Goal: Task Accomplishment & Management: Use online tool/utility

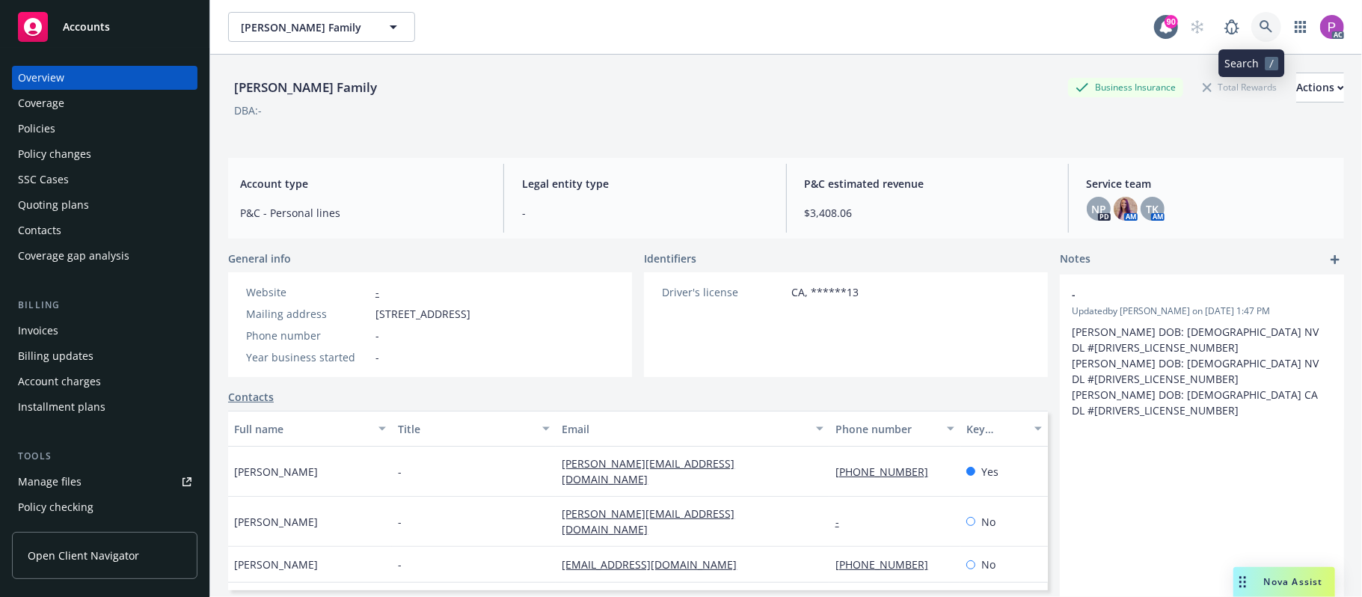
click at [1251, 25] on link at bounding box center [1266, 27] width 30 height 30
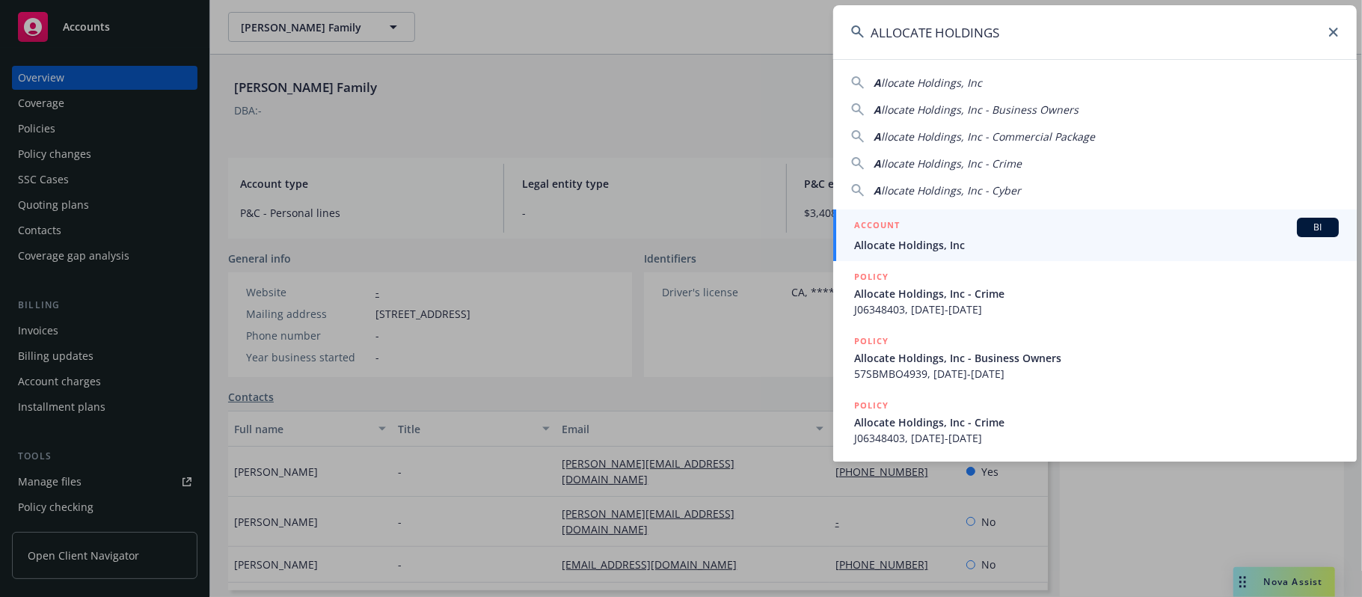
type input "ALLOCATE HOLDINGS"
click at [947, 226] on div "ACCOUNT BI" at bounding box center [1096, 227] width 485 height 19
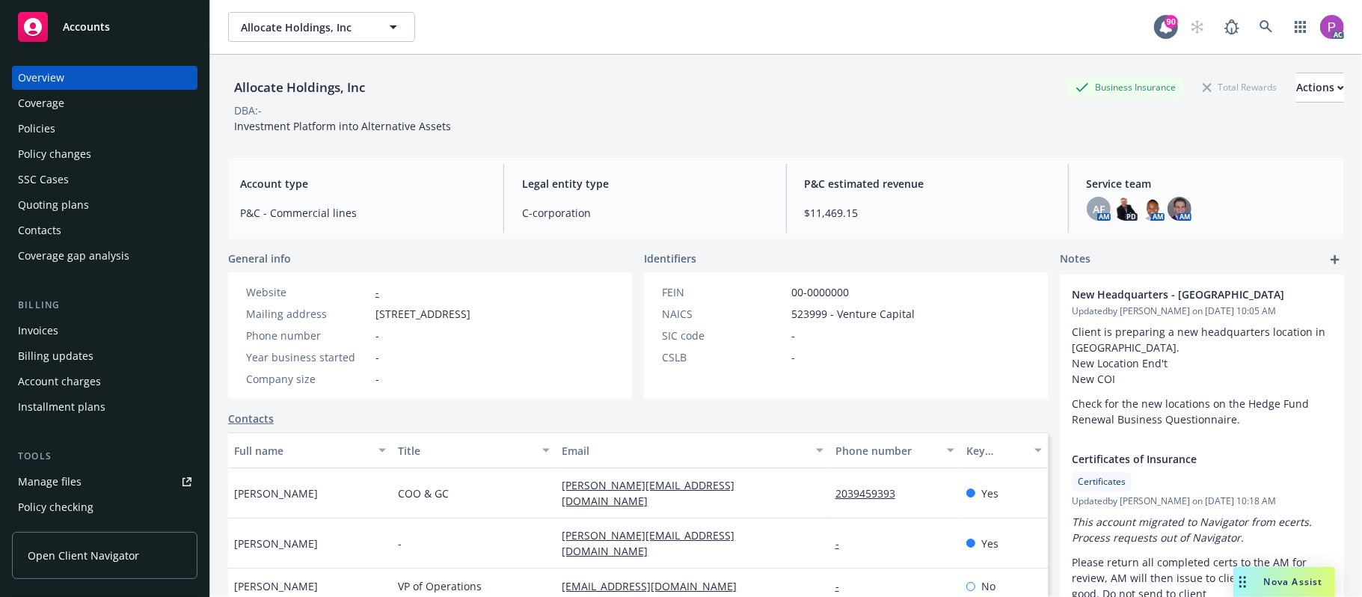
click at [55, 129] on div "Policies" at bounding box center [104, 129] width 173 height 24
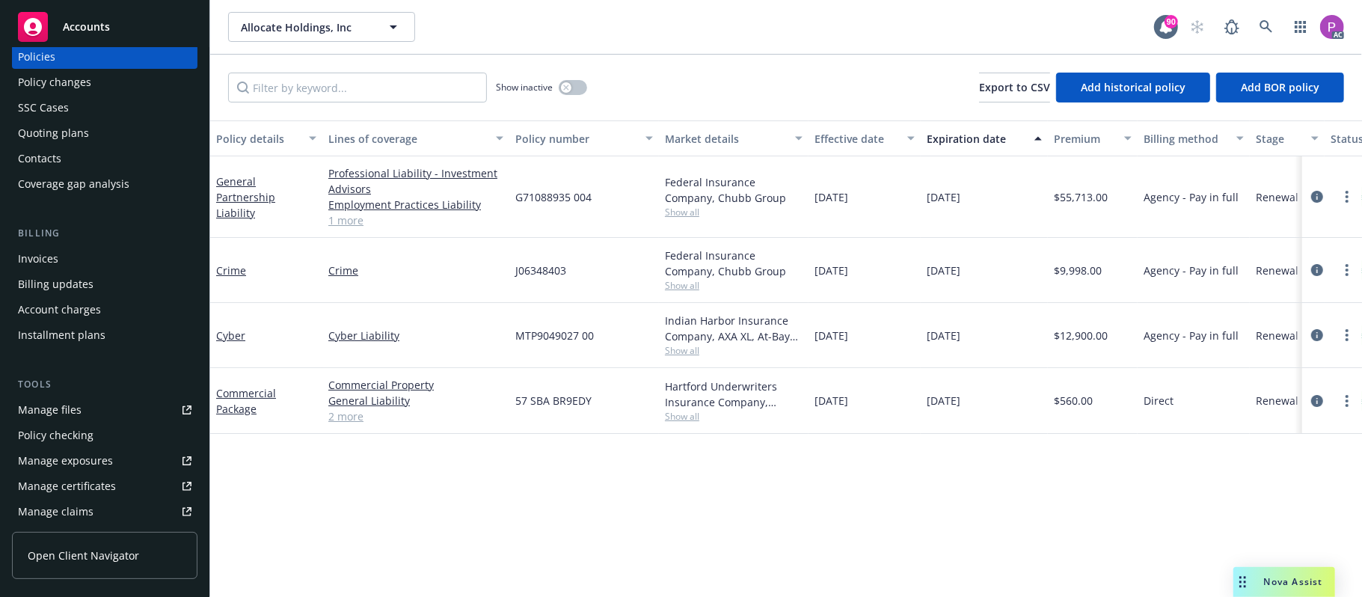
scroll to position [99, 0]
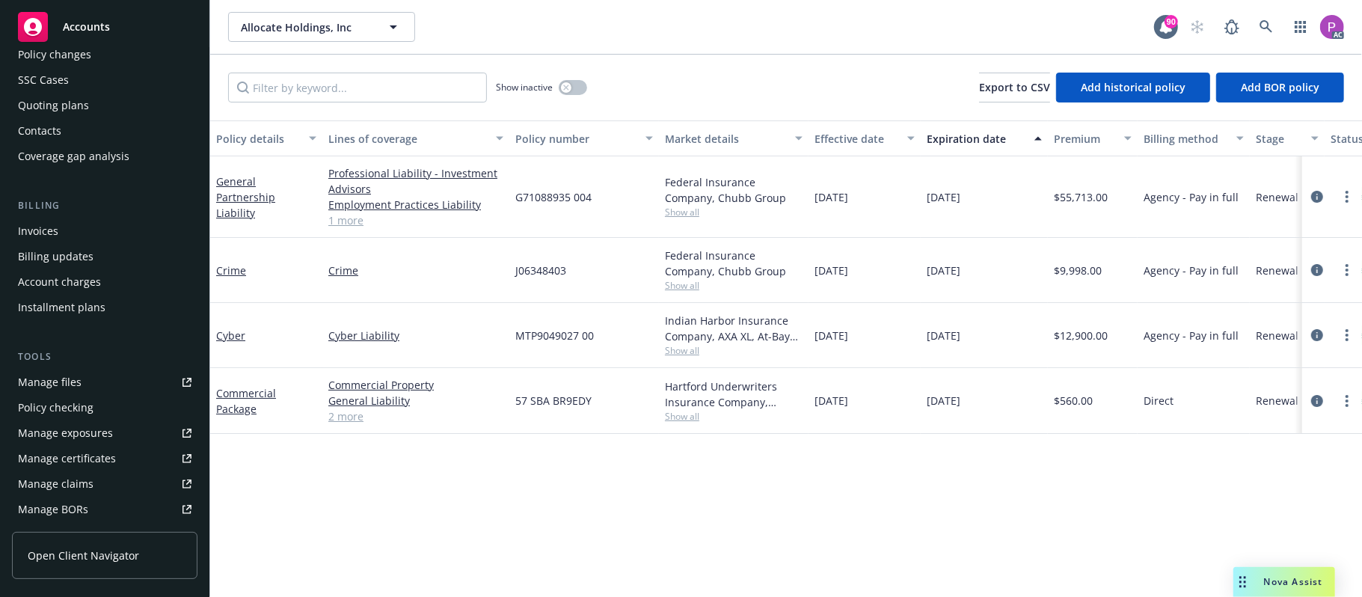
click at [76, 383] on div "Manage files" at bounding box center [50, 382] width 64 height 24
click at [1259, 19] on link at bounding box center [1266, 27] width 30 height 30
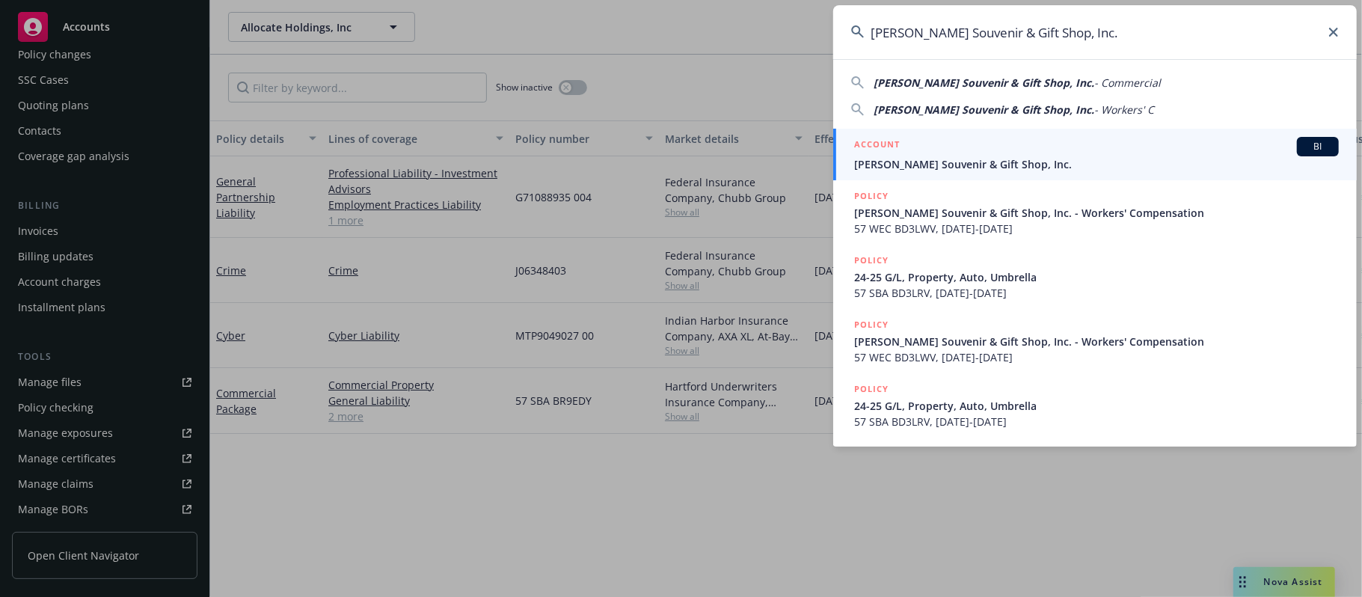
type input "Guardino's Souvenir & Gift Shop, Inc."
click at [1104, 153] on div "ACCOUNT BI" at bounding box center [1096, 146] width 485 height 19
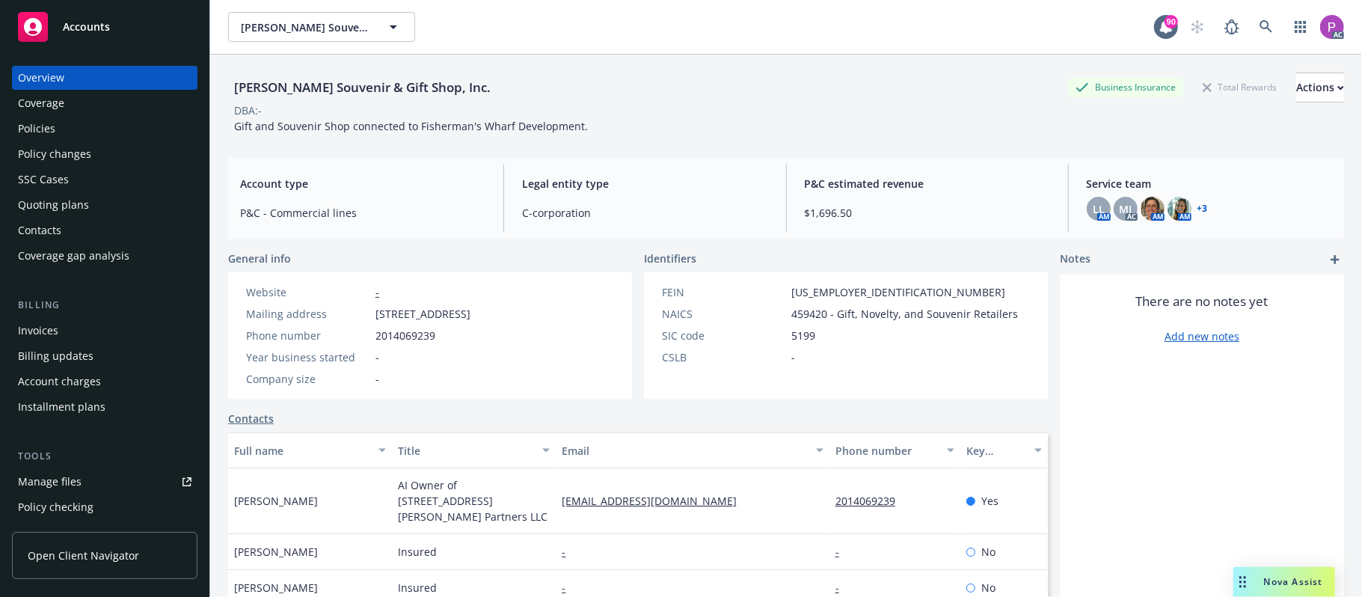
click at [70, 485] on div "Manage files" at bounding box center [50, 482] width 64 height 24
click at [1251, 36] on link at bounding box center [1266, 27] width 30 height 30
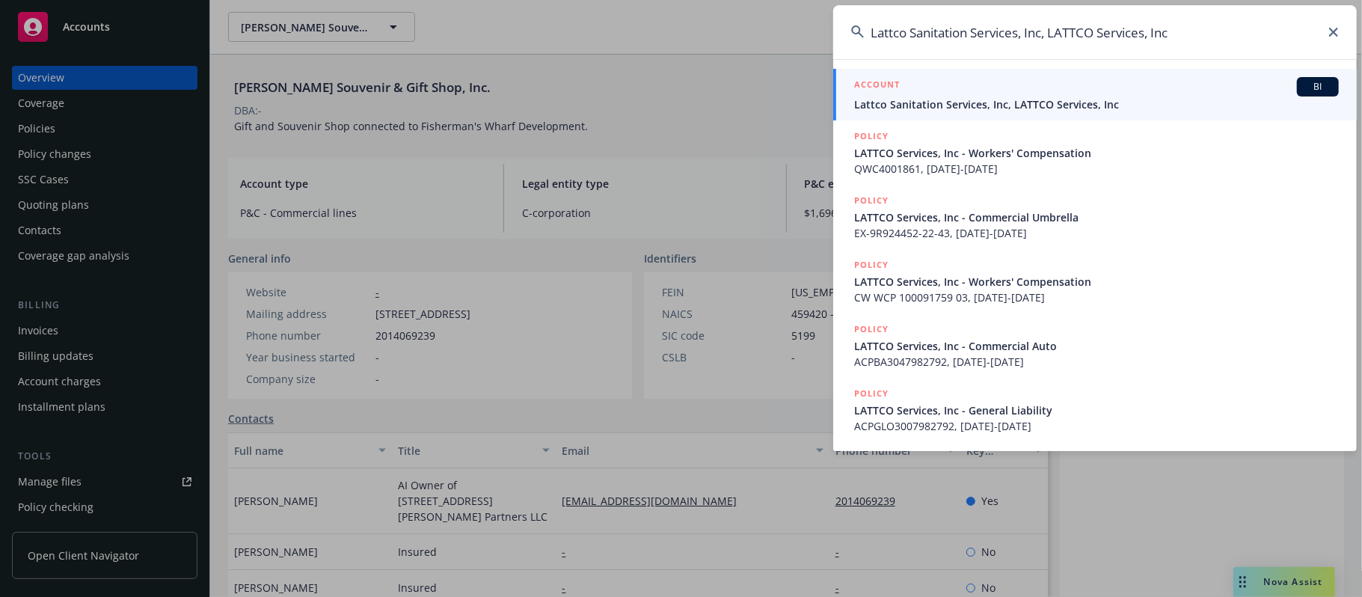
type input "Lattco Sanitation Services, Inc, LATTCO Services, Inc"
click at [1167, 100] on span "Lattco Sanitation Services, Inc, LATTCO Services, Inc" at bounding box center [1096, 104] width 485 height 16
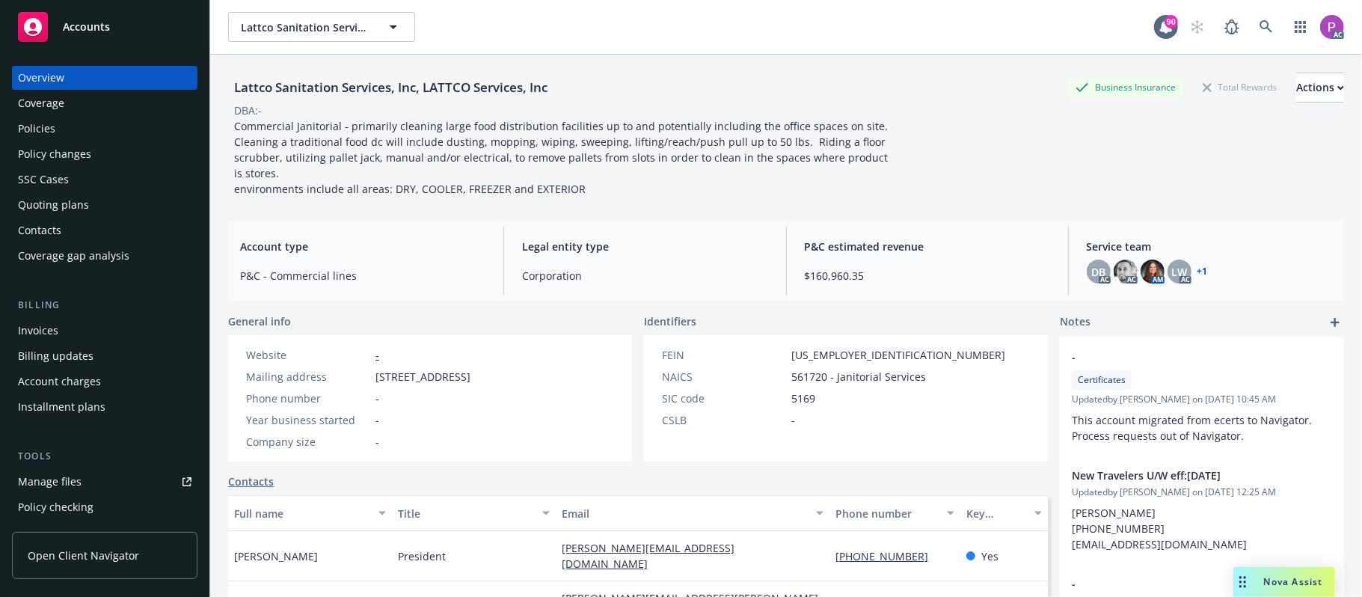
click at [78, 485] on div "Manage files" at bounding box center [50, 482] width 64 height 24
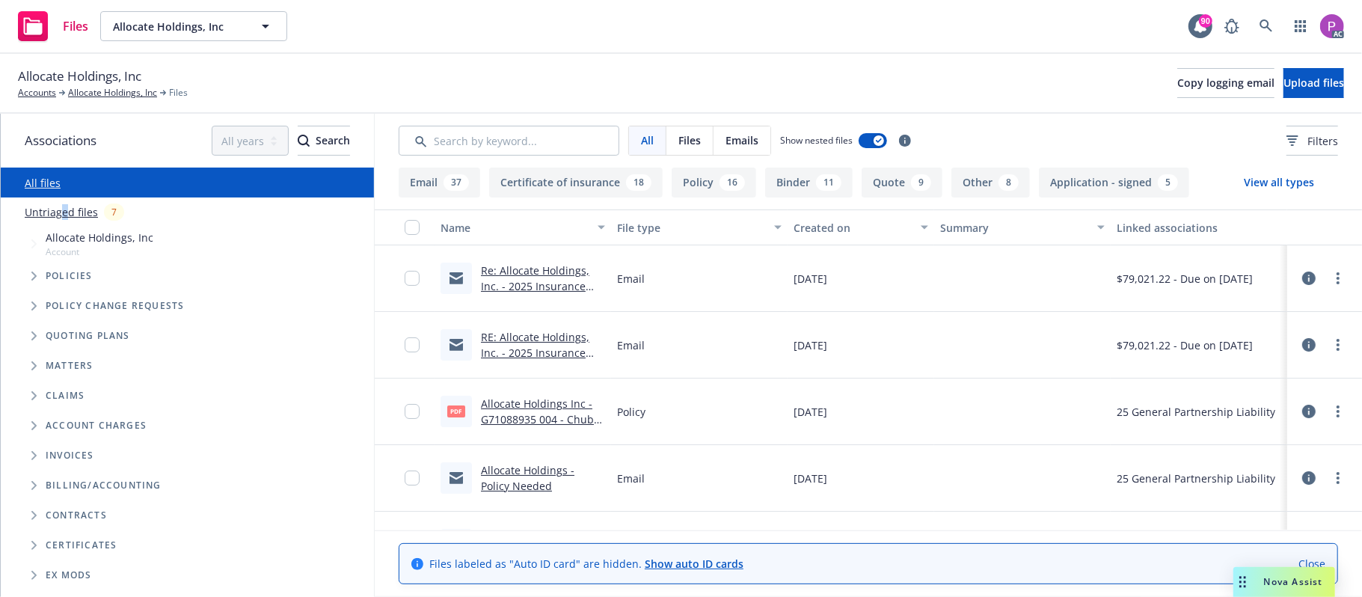
click at [64, 213] on link "Untriaged files" at bounding box center [61, 212] width 73 height 16
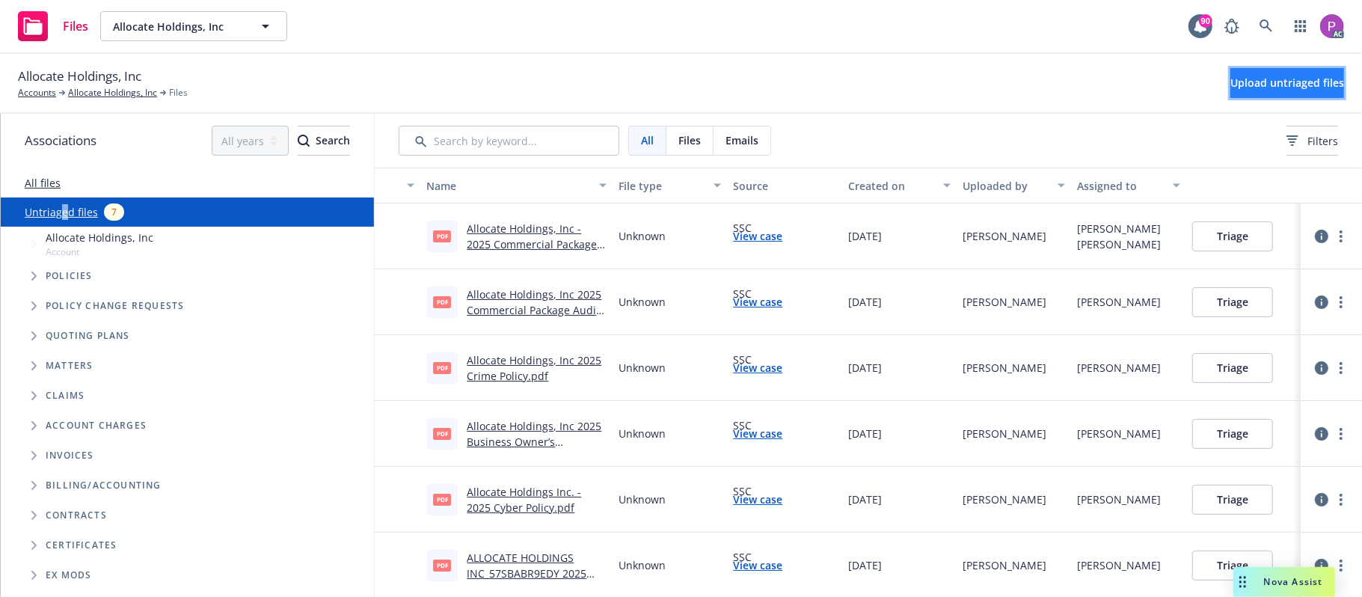
click at [1236, 84] on span "Upload untriaged files" at bounding box center [1287, 83] width 114 height 14
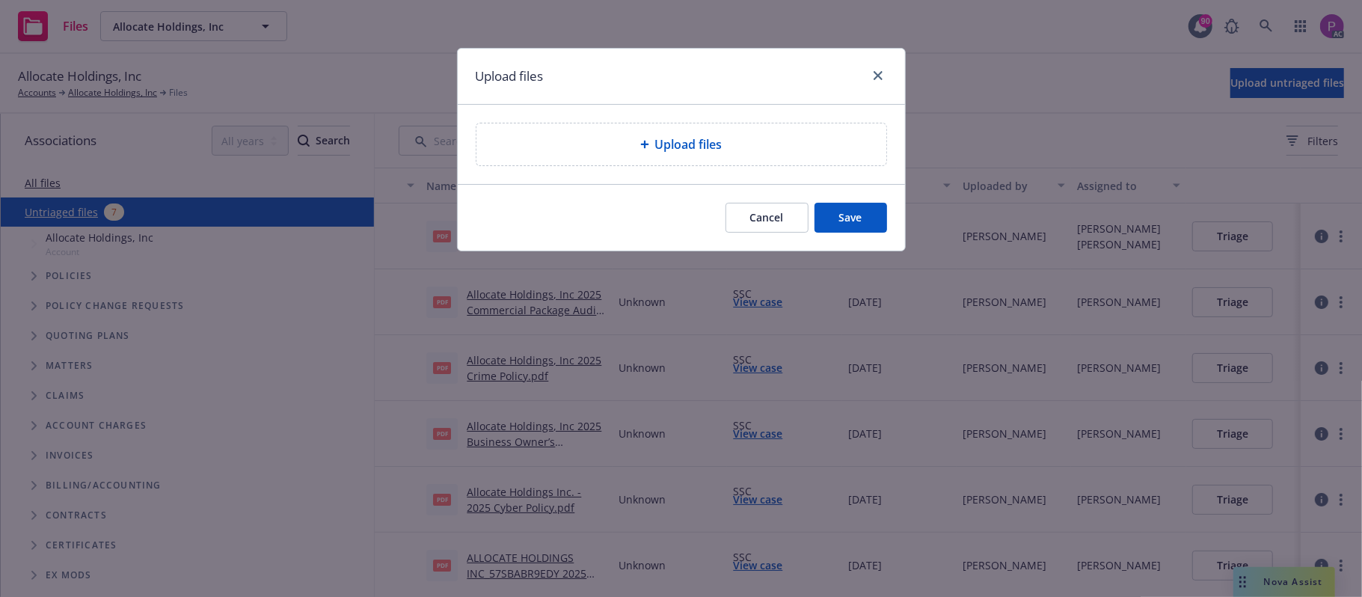
click at [649, 150] on div "Upload files" at bounding box center [681, 144] width 386 height 18
click at [666, 157] on div "Upload files" at bounding box center [681, 144] width 410 height 42
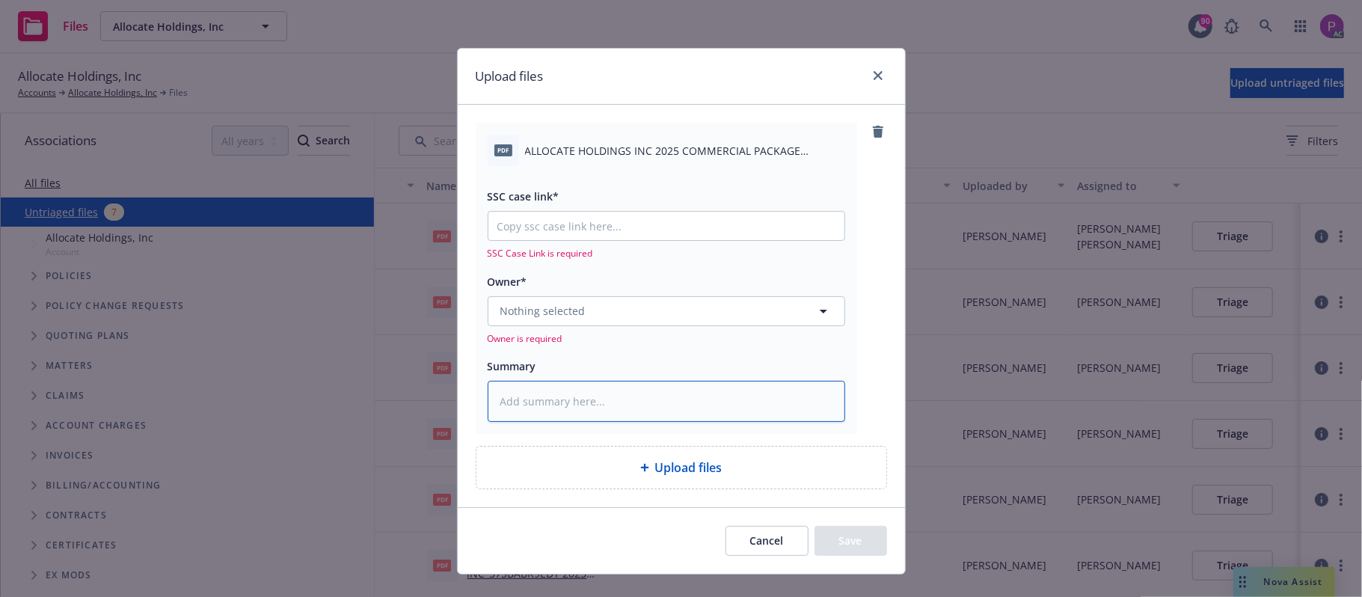
click at [643, 408] on textarea at bounding box center [666, 402] width 357 height 42
paste textarea "ALLOCATE HOLDINGS INC 2025 COMMERCIAL PACKAGE PRODUCER FACT SHEET"
type textarea "x"
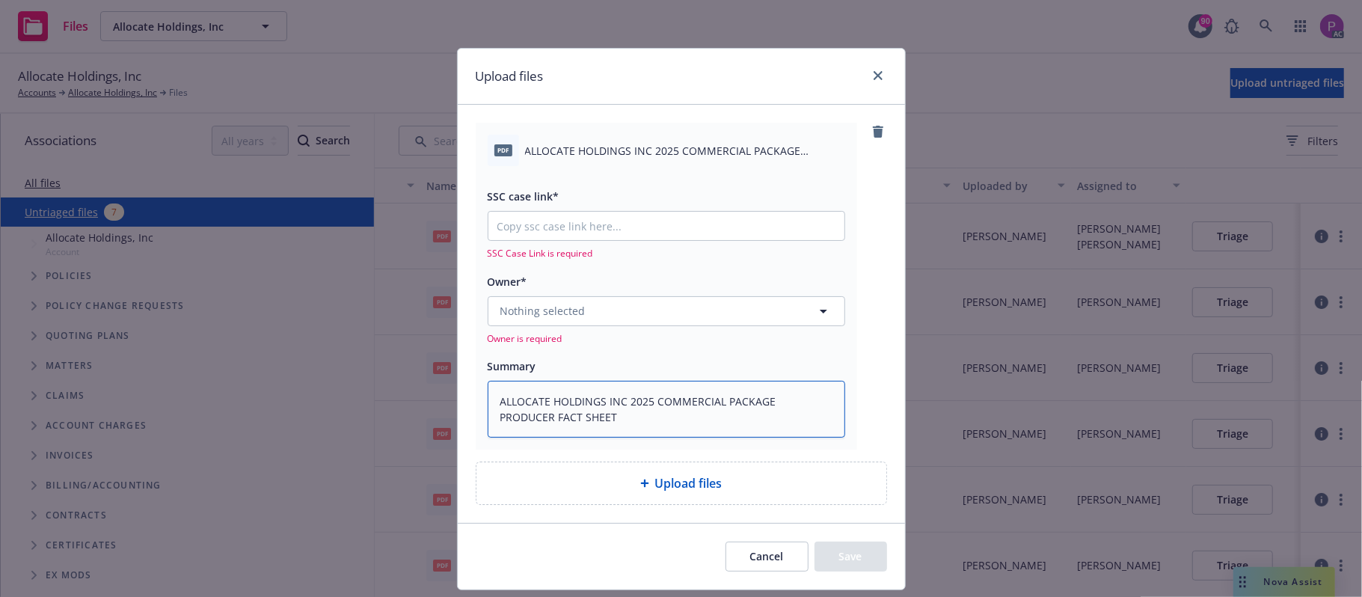
type textarea "ALLOCATE HOLDINGS INC 2025 COMMERCIAL PACKAGE PRODUCER FACT SHEET"
click at [611, 225] on input "SSC case link*" at bounding box center [666, 226] width 356 height 28
paste input "https://newfront-ssc.lightning.force.com/lightning/r/Case/500Vz00000Sei7BIAR/vi…"
type textarea "x"
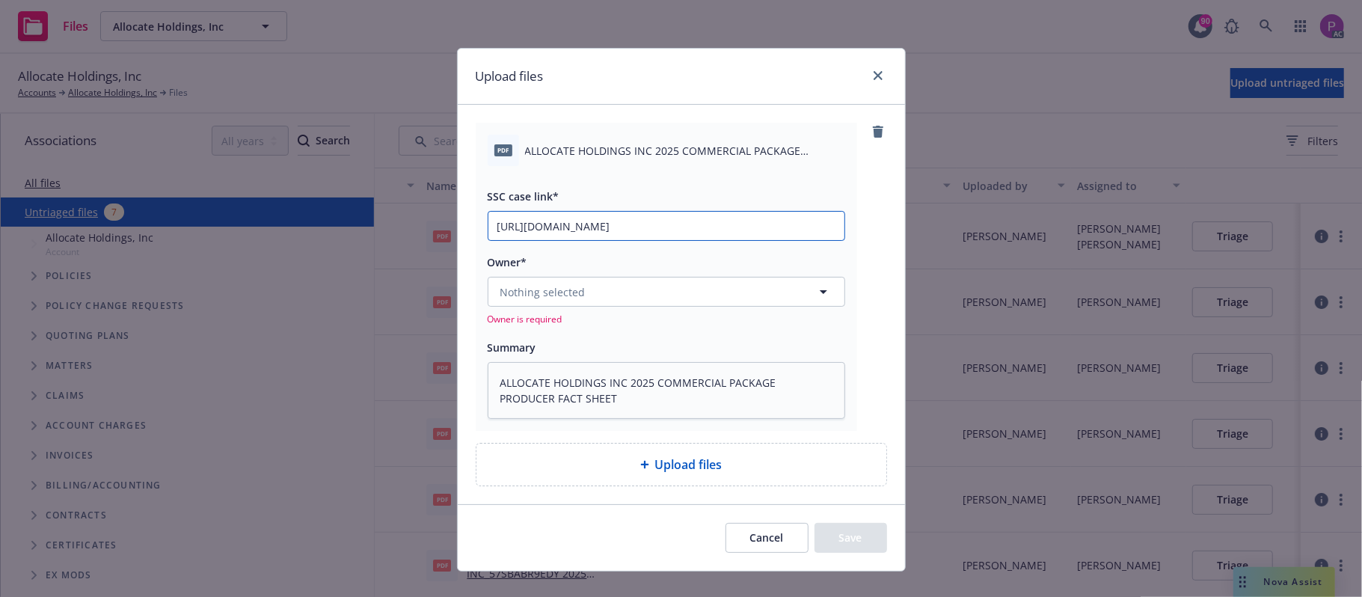
scroll to position [0, 70]
type input "https://newfront-ssc.lightning.force.com/lightning/r/Case/500Vz00000Sei7BIAR/vi…"
click at [574, 302] on button "Nothing selected" at bounding box center [666, 292] width 357 height 30
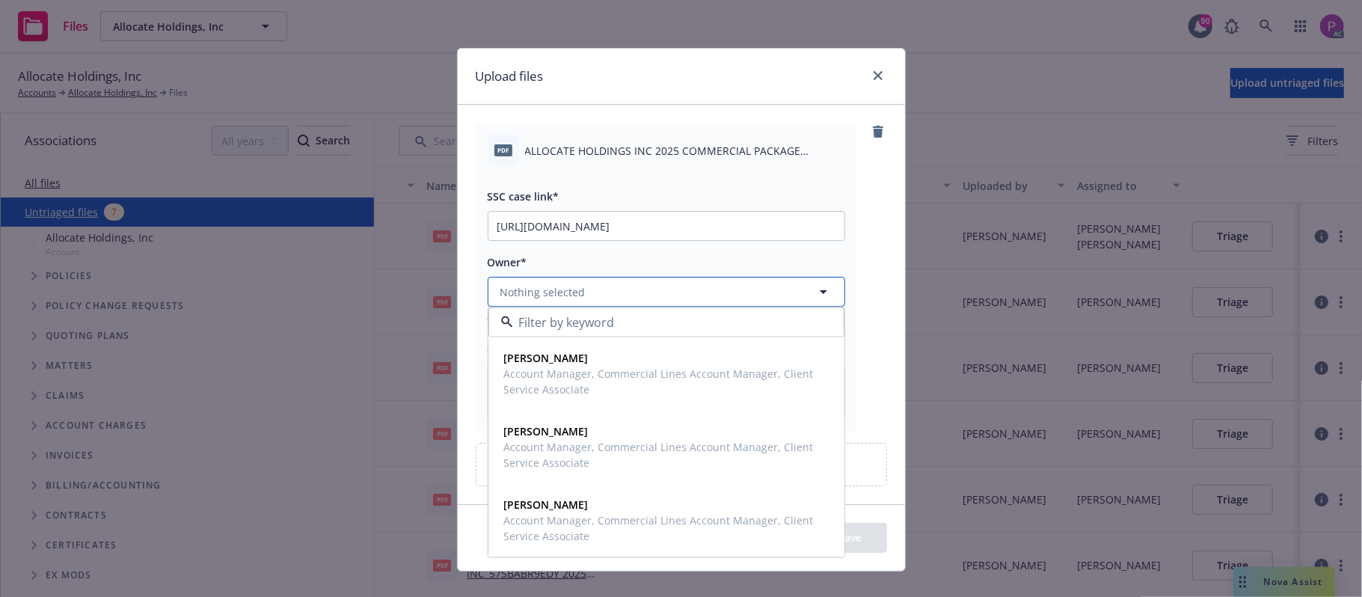
click at [629, 290] on button "Nothing selected" at bounding box center [666, 292] width 357 height 30
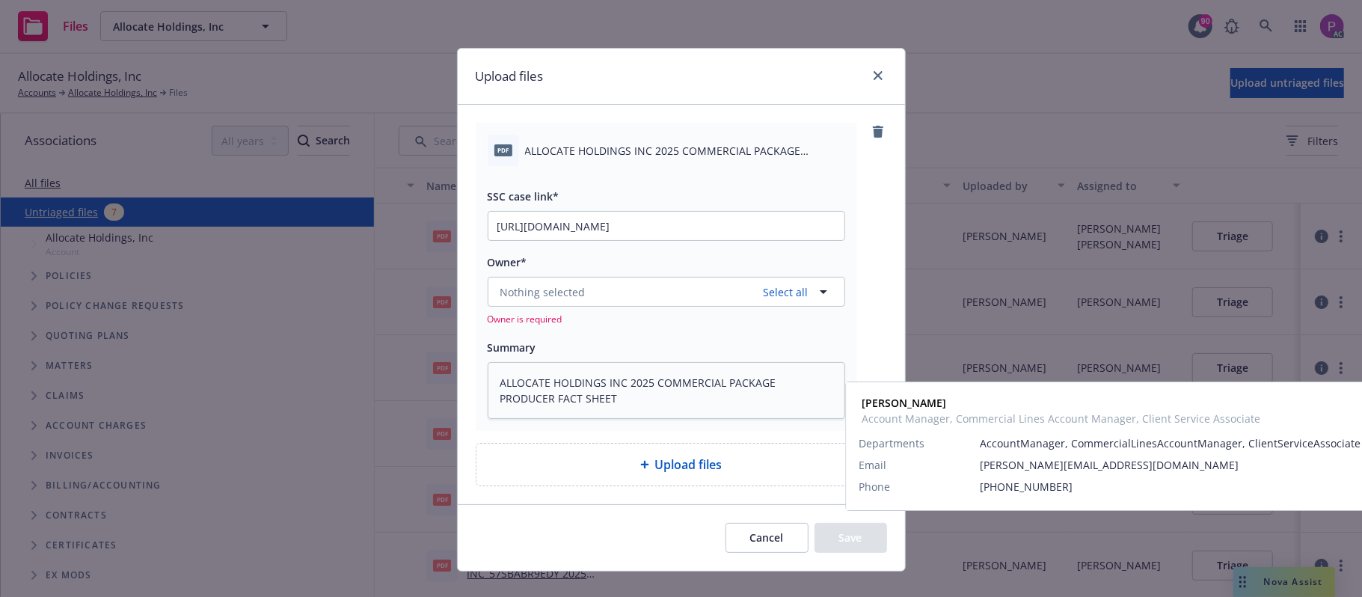
click at [583, 437] on strong "Michael Hudson Jr." at bounding box center [546, 437] width 84 height 14
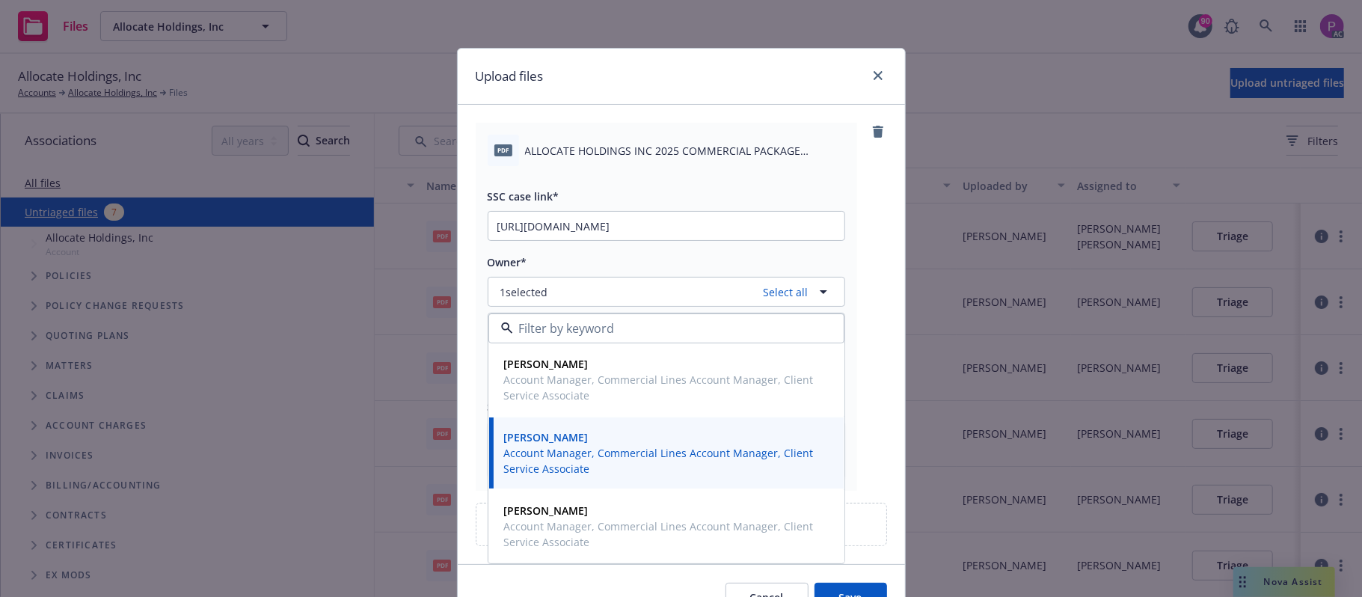
scroll to position [84, 0]
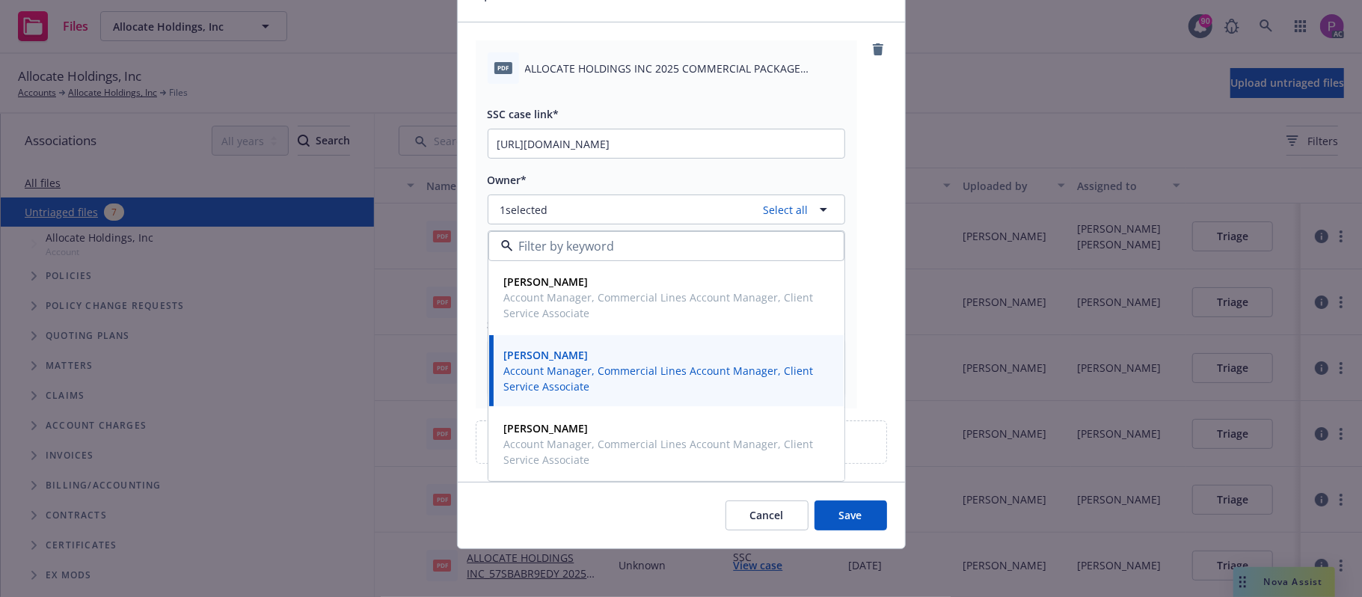
click at [848, 517] on button "Save" at bounding box center [850, 515] width 73 height 30
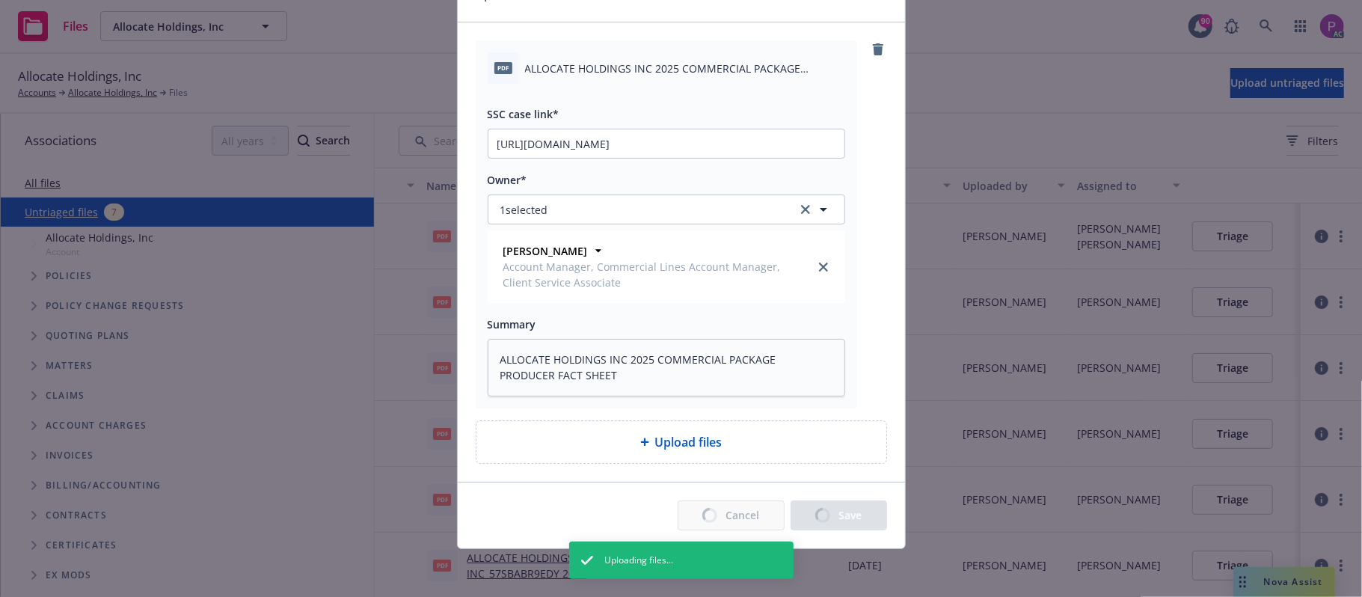
type textarea "x"
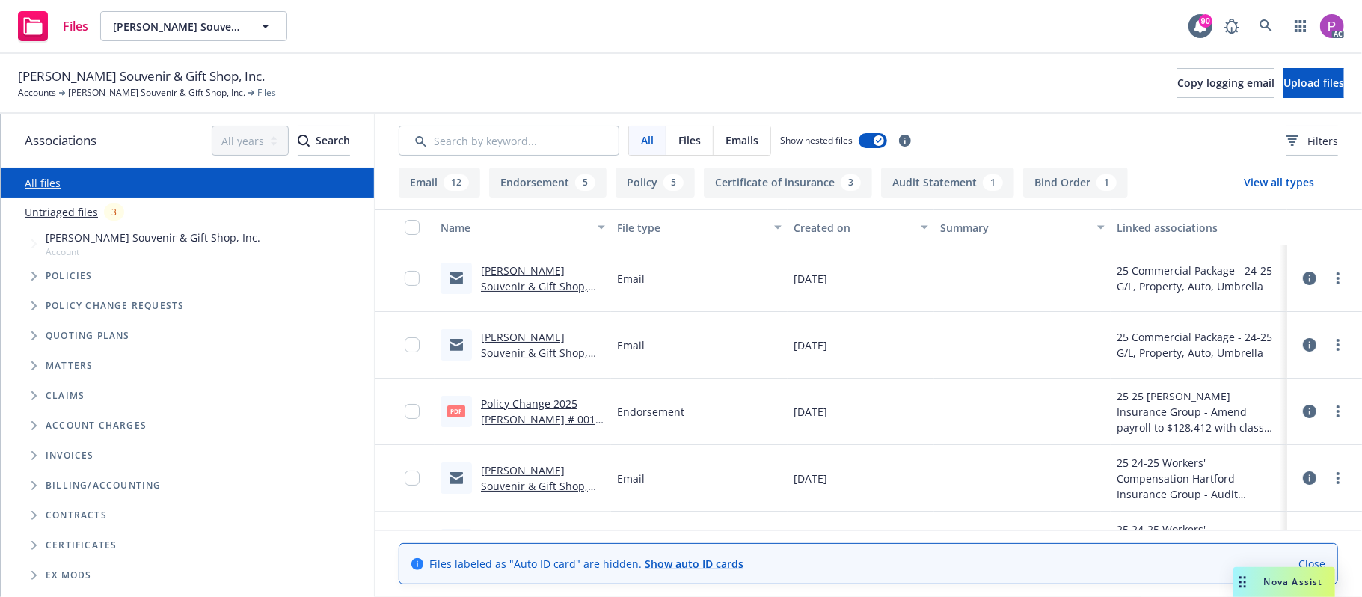
click at [70, 212] on link "Untriaged files" at bounding box center [61, 212] width 73 height 16
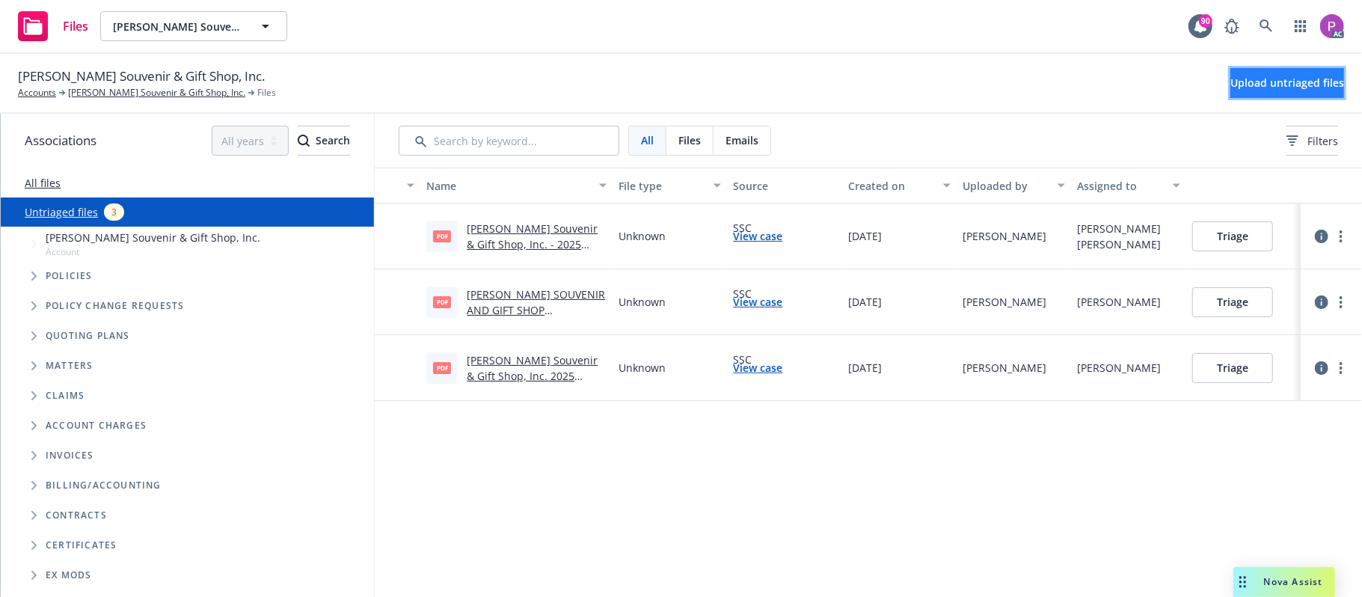
click at [1248, 84] on span "Upload untriaged files" at bounding box center [1287, 83] width 114 height 14
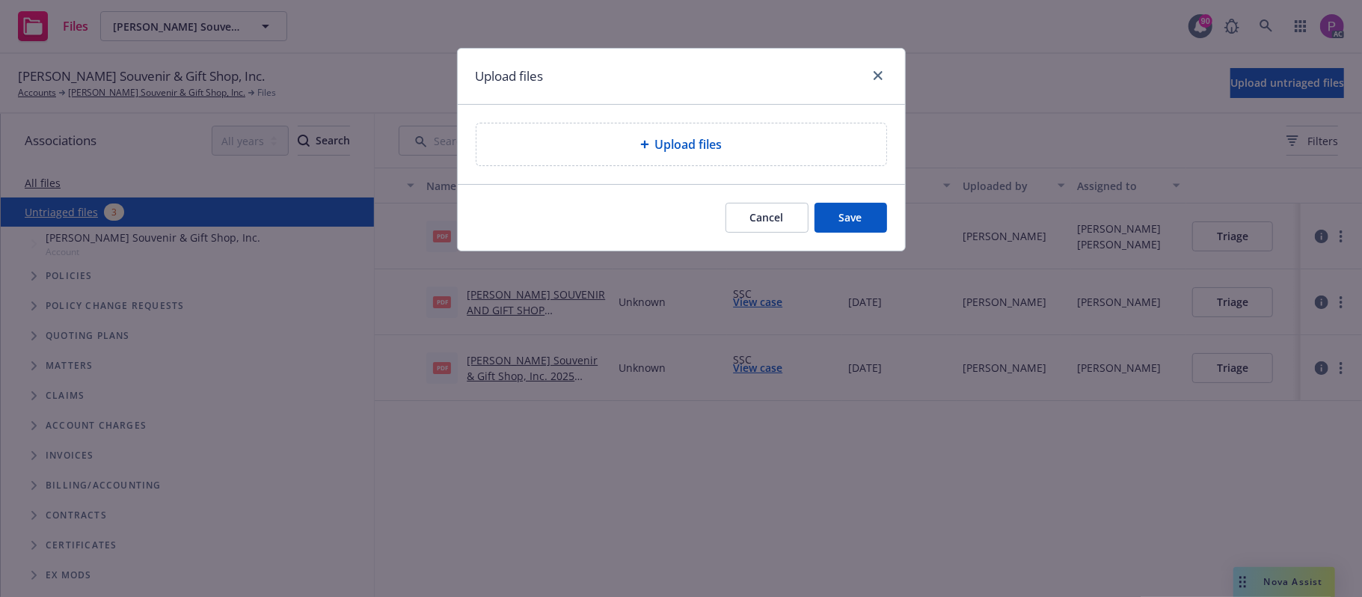
click at [827, 129] on div "Upload files" at bounding box center [681, 144] width 410 height 42
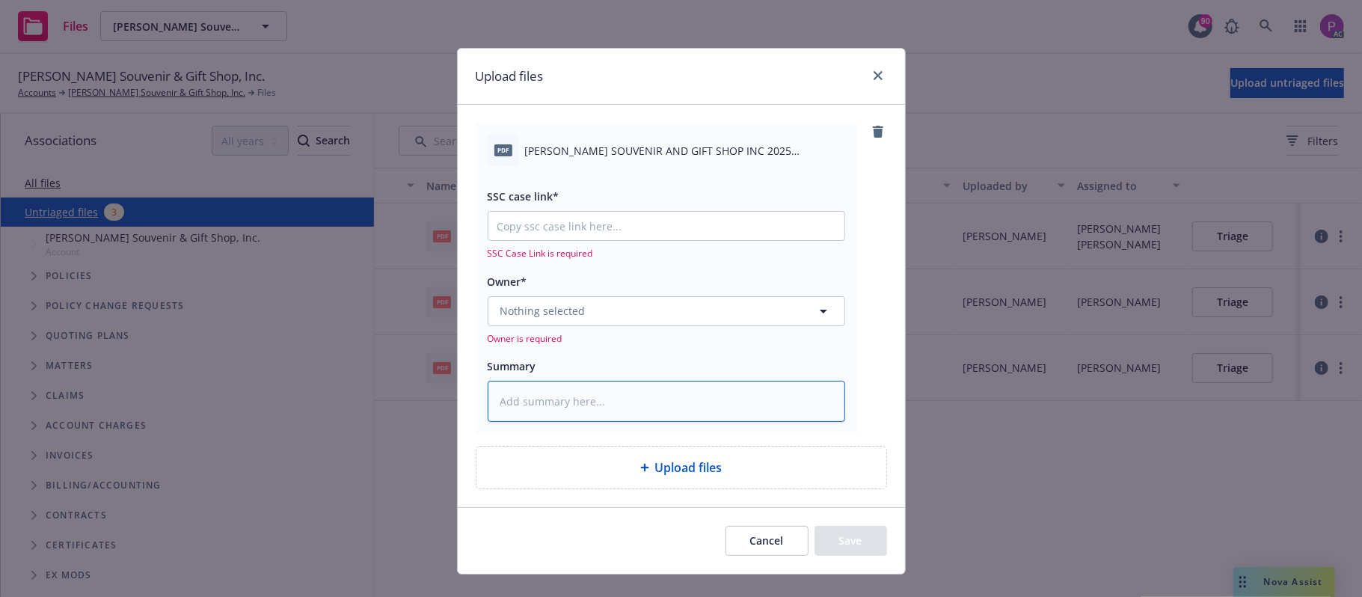
click at [606, 390] on textarea at bounding box center [666, 402] width 357 height 42
paste textarea "GUARDINO'S SOUVENIR AND GIFT SHOP INC 2025 COMMERCIAL PACKAGE PRODUCER FACT SHE…"
type textarea "x"
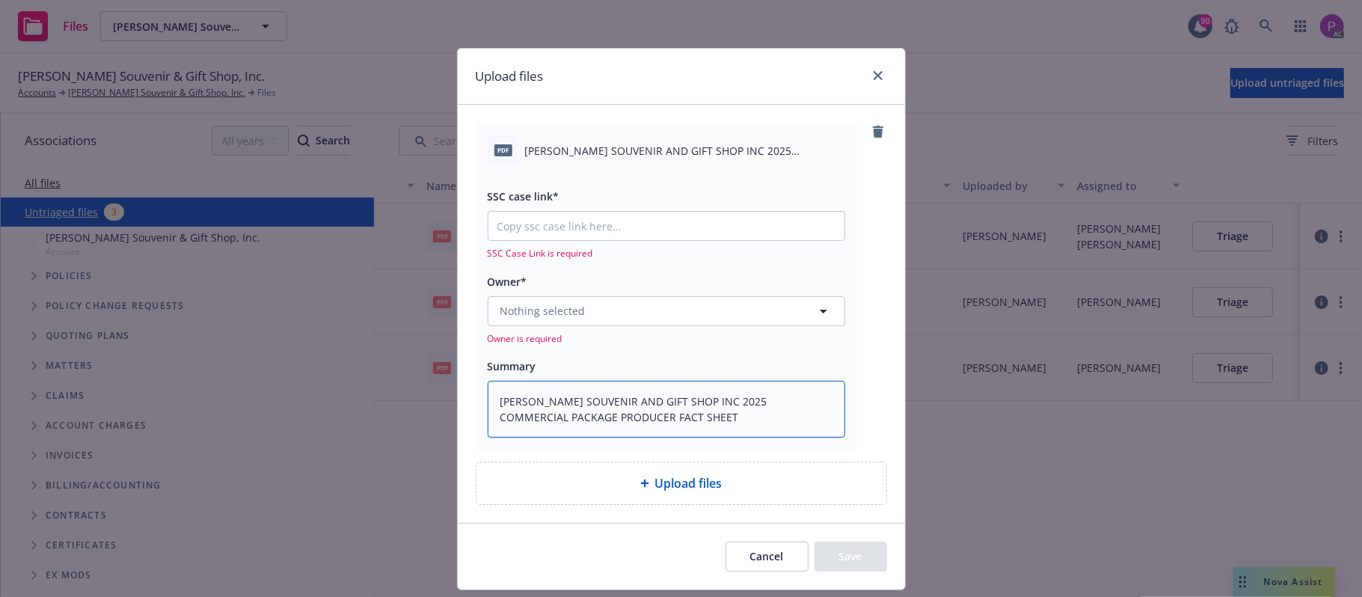
type textarea "GUARDINO'S SOUVENIR AND GIFT SHOP INC 2025 COMMERCIAL PACKAGE PRODUCER FACT SHE…"
click at [686, 232] on input "SSC case link*" at bounding box center [666, 226] width 356 height 28
paste input "https://newfront-ssc.lightning.force.com/lightning/r/Case/500Vz00000Ser2LIAR/vi…"
type textarea "x"
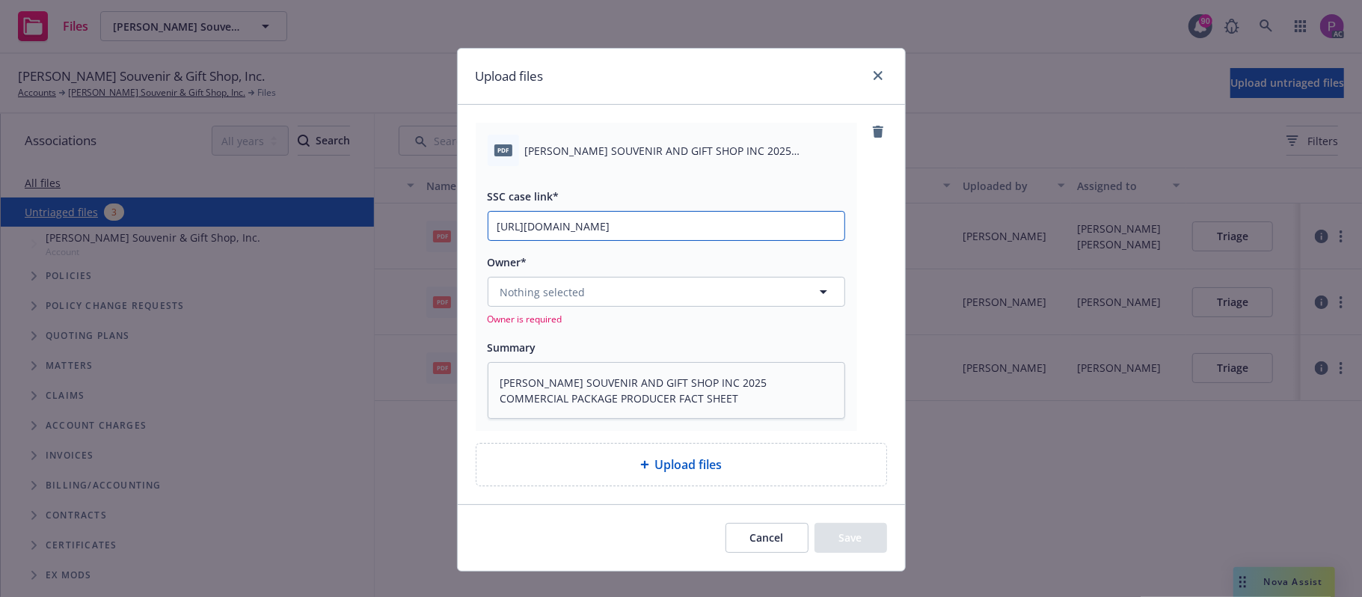
type input "https://newfront-ssc.lightning.force.com/lightning/r/Case/500Vz00000Ser2LIAR/vi…"
click at [652, 300] on button "Nothing selected" at bounding box center [666, 292] width 357 height 30
click at [604, 297] on button "Nothing selected" at bounding box center [666, 292] width 357 height 30
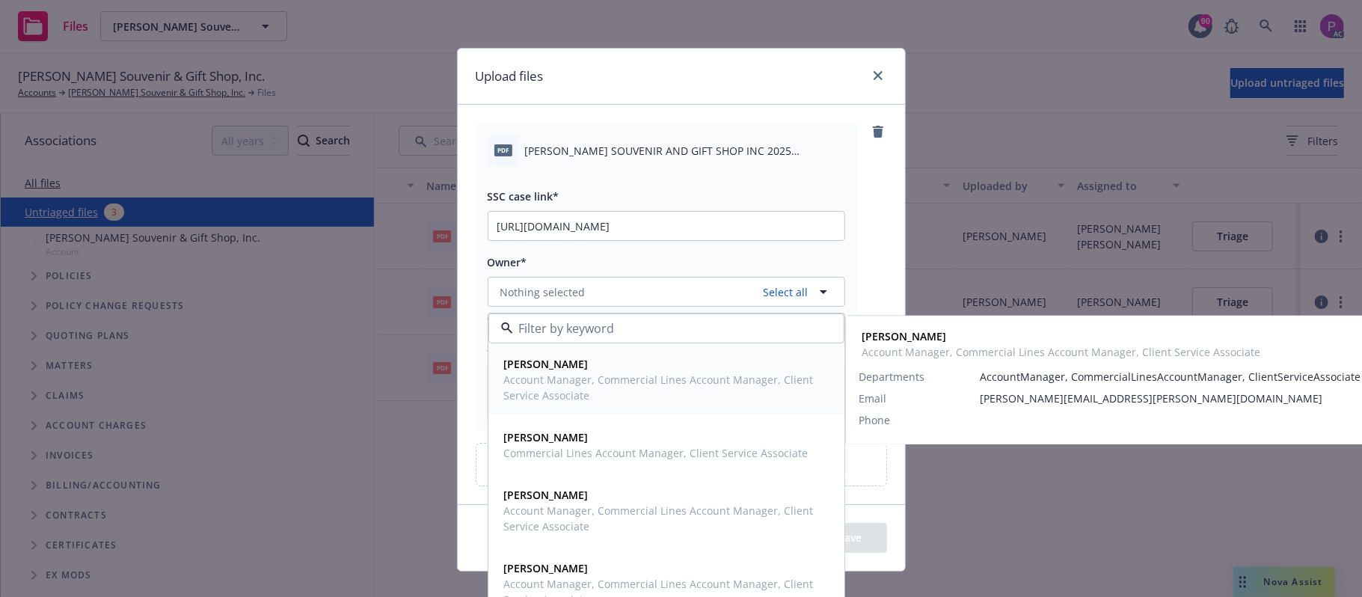
click at [577, 369] on span "Lacy Lipetzky" at bounding box center [665, 364] width 322 height 16
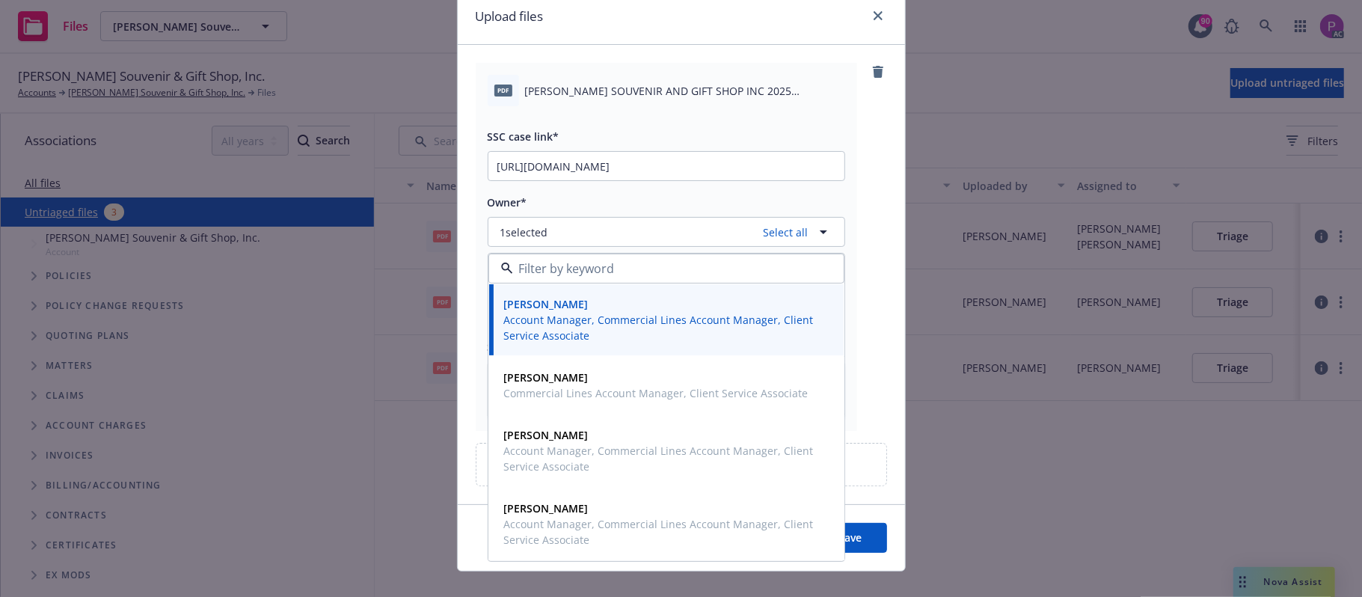
scroll to position [84, 0]
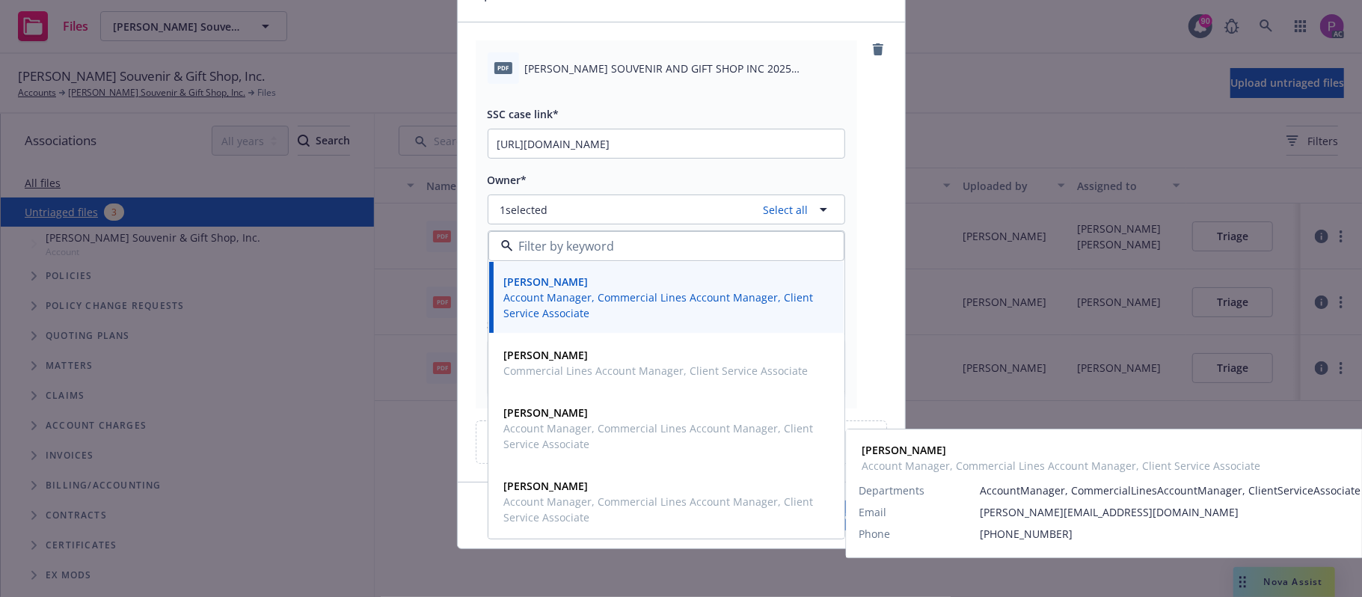
click at [842, 513] on button "Save" at bounding box center [850, 515] width 73 height 30
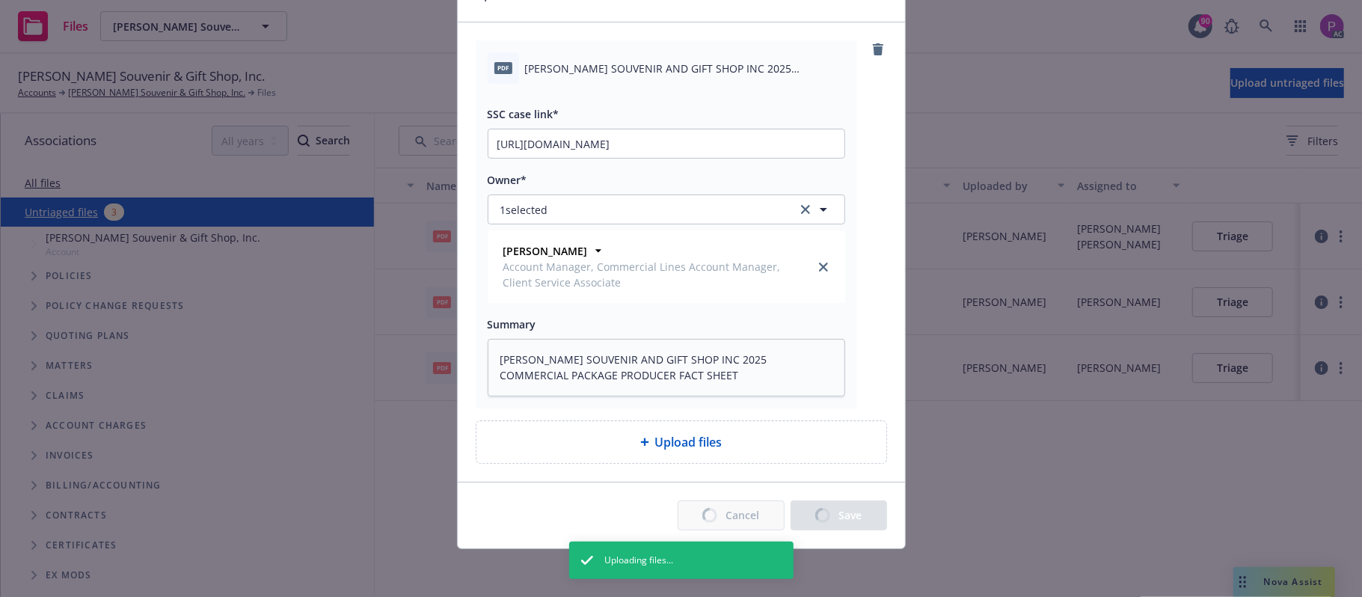
type textarea "x"
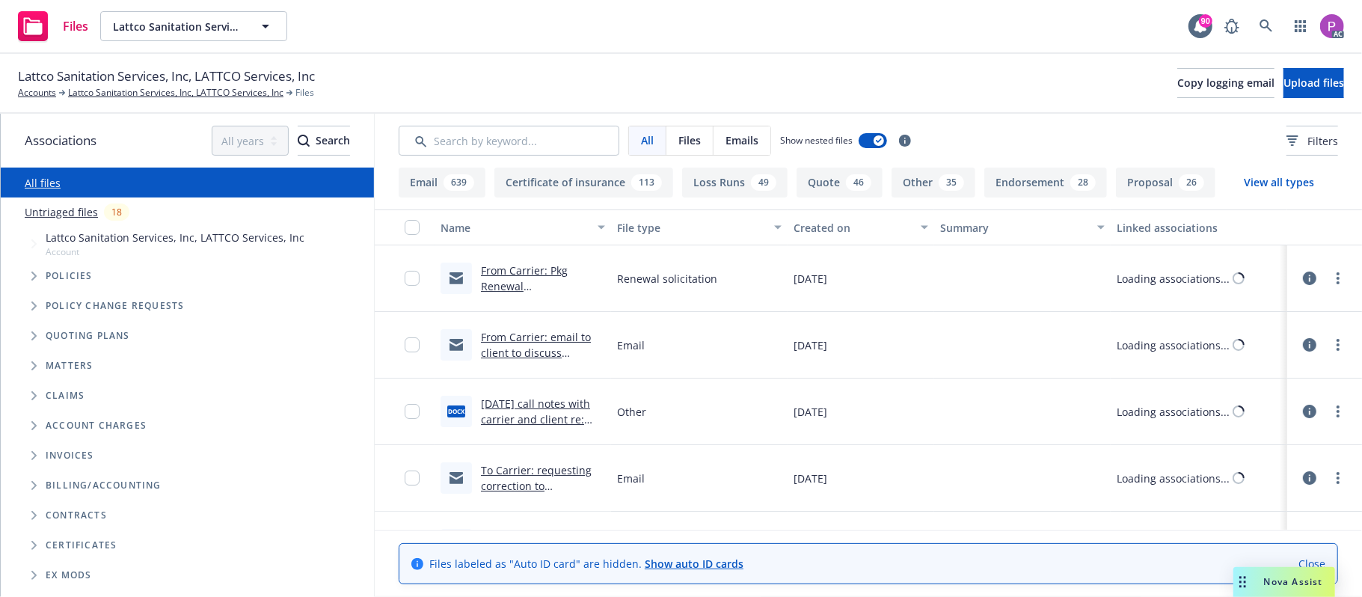
click at [69, 218] on link "Untriaged files" at bounding box center [61, 212] width 73 height 16
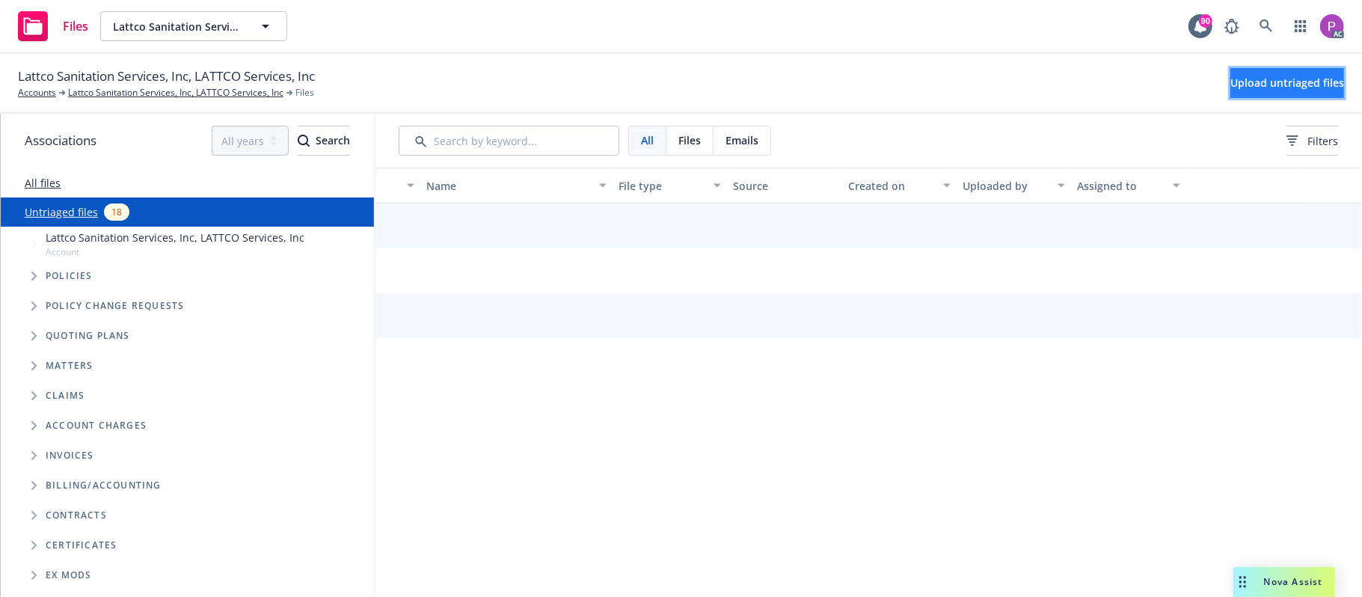
click at [1251, 84] on span "Upload untriaged files" at bounding box center [1287, 83] width 114 height 14
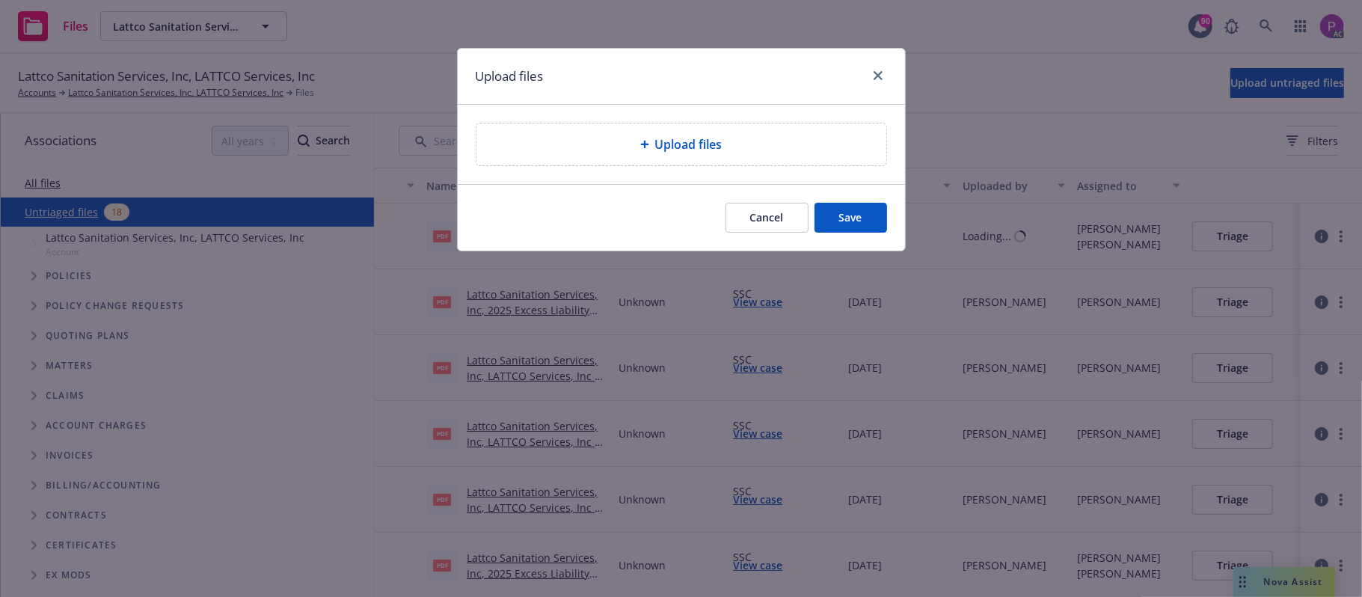
click at [654, 154] on div "Upload files" at bounding box center [681, 144] width 410 height 42
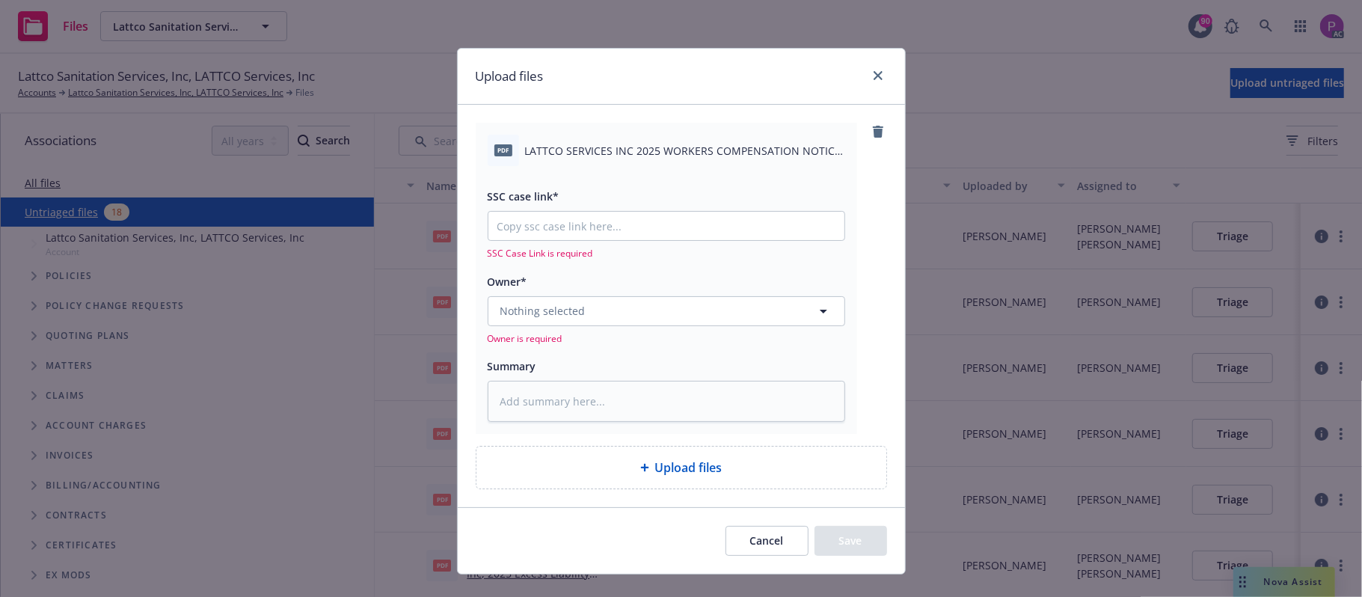
click at [674, 157] on span "LATTCO SERVICES INC 2025 WORKERS COMPENSATION NOTICE OF CANCELLATION EFF [DATE]…" at bounding box center [685, 151] width 320 height 16
click at [674, 156] on span "LATTCO SERVICES INC 2025 WORKERS COMPENSATION NOTICE OF CANCELLATION EFF [DATE]…" at bounding box center [685, 151] width 320 height 16
click at [674, 154] on span "LATTCO SERVICES INC 2025 WORKERS COMPENSATION NOTICE OF CANCELLATION EFF [DATE]…" at bounding box center [685, 151] width 320 height 16
click at [676, 153] on span "LATTCO SERVICES INC 2025 WORKERS COMPENSATION NOTICE OF CANCELLATION EFF [DATE]…" at bounding box center [685, 151] width 320 height 16
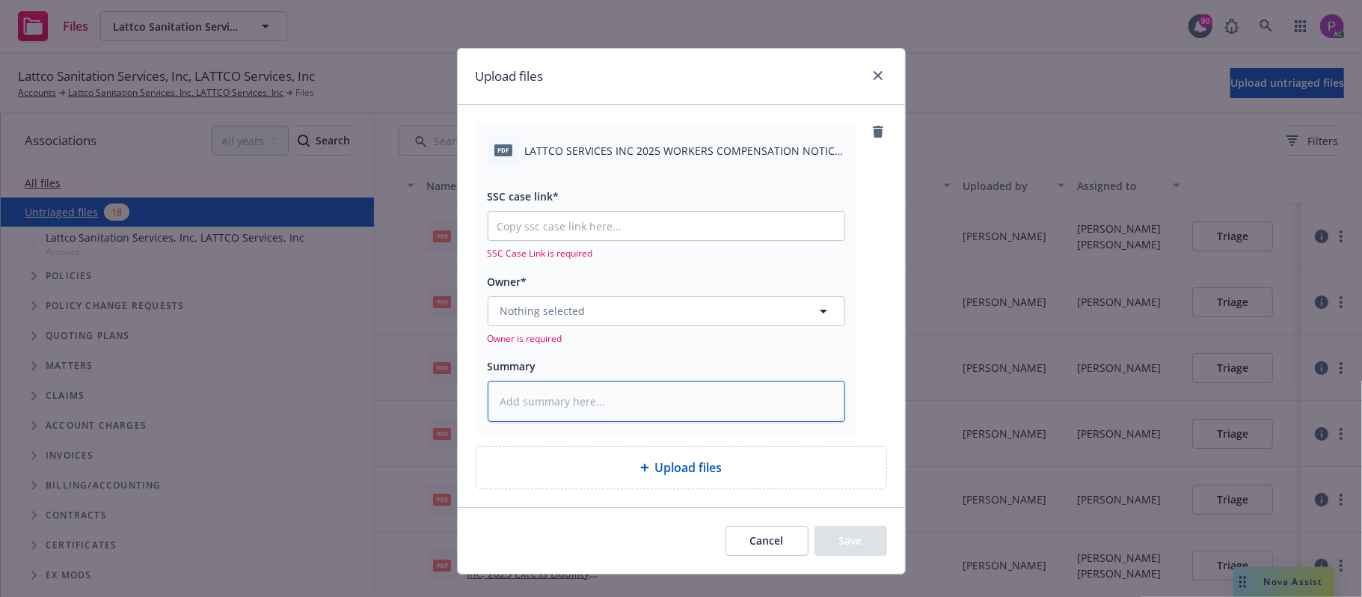
click at [643, 398] on textarea at bounding box center [666, 402] width 357 height 42
paste textarea "LATTCO SERVICES INC 2025 WORKERS COMPENSATION NOTICE OF CANCELLATION EFF [DATE]…"
type textarea "x"
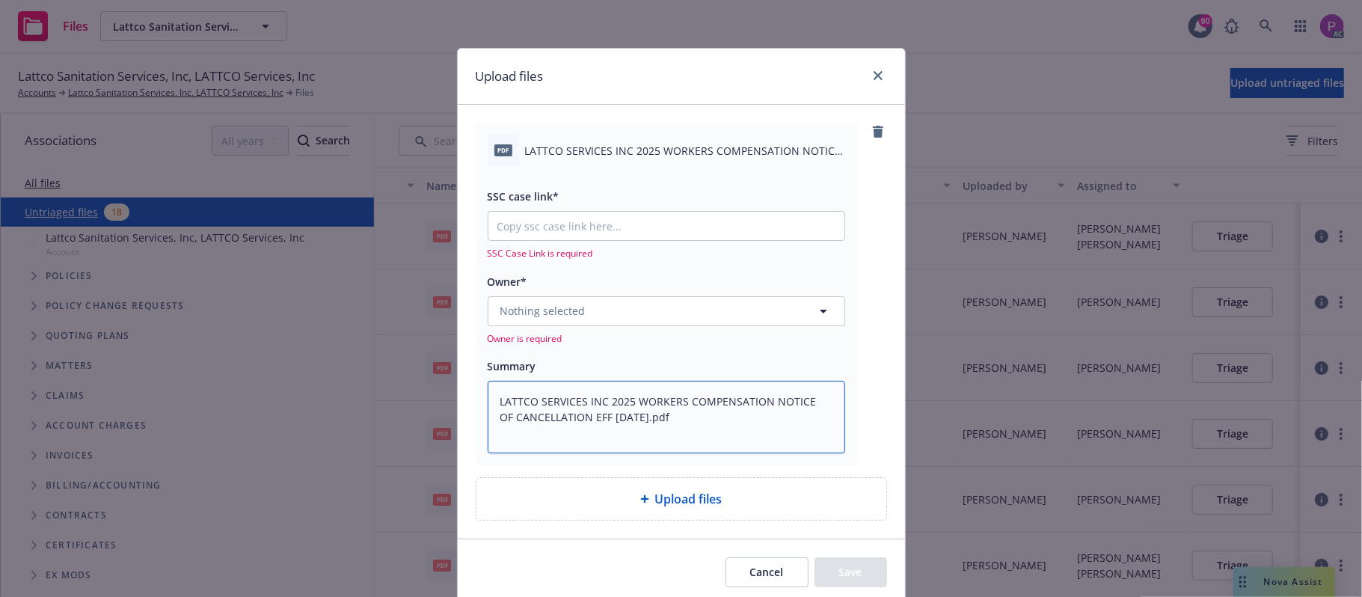
type textarea "LATTCO SERVICES INC 2025 WORKERS COMPENSATION NOTICE OF CANCELLATION EFF [DATE]…"
click at [587, 230] on input "SSC case link*" at bounding box center [666, 226] width 356 height 28
paste input "[URL][DOMAIN_NAME]"
type textarea "x"
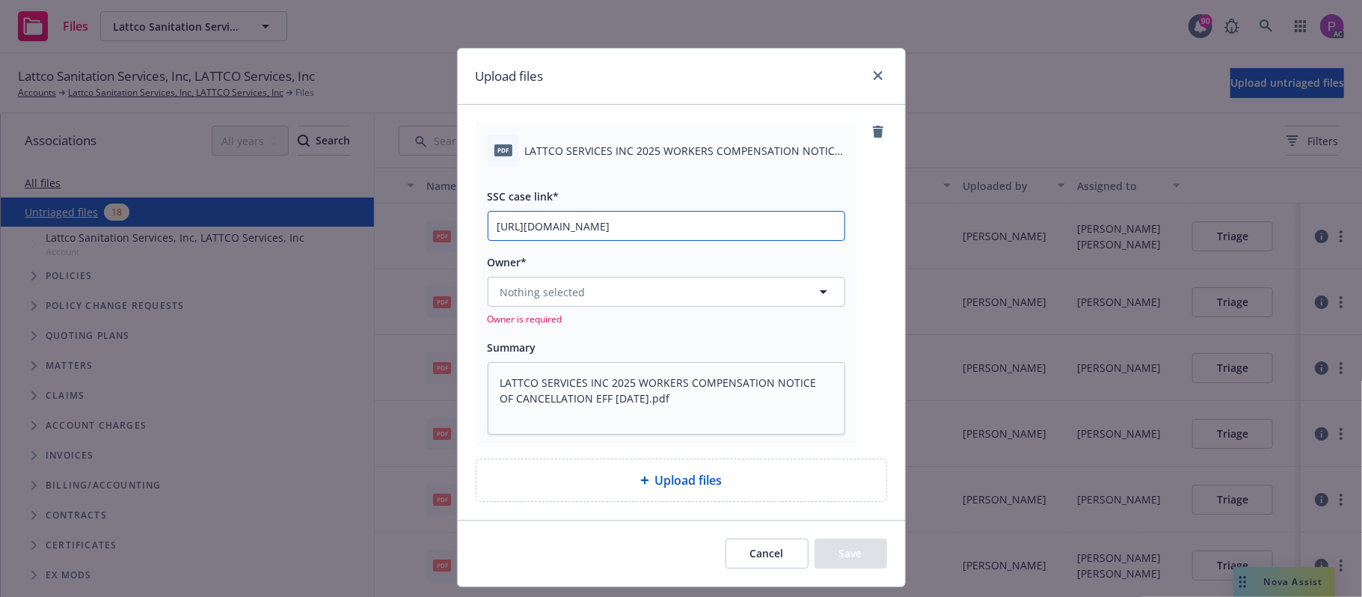
scroll to position [0, 75]
type input "[URL][DOMAIN_NAME]"
click at [580, 297] on button "Nothing selected" at bounding box center [666, 292] width 357 height 30
click at [710, 280] on button "Nothing selected" at bounding box center [666, 292] width 357 height 30
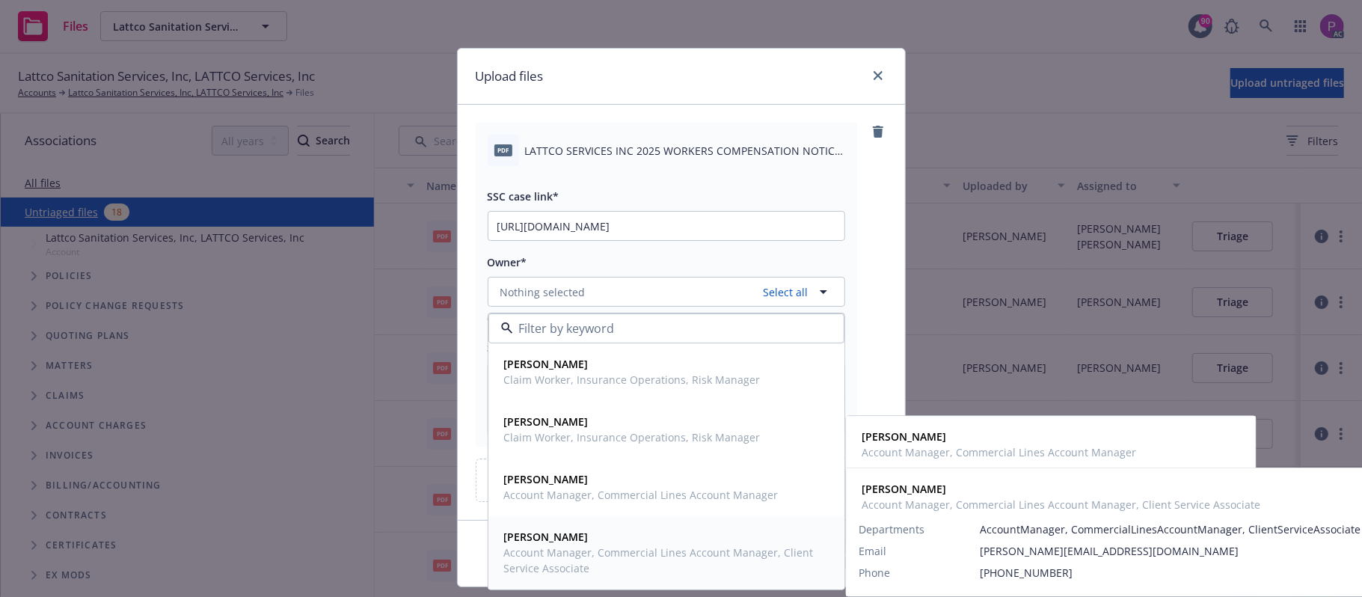
click at [564, 539] on span "[PERSON_NAME]" at bounding box center [665, 537] width 322 height 16
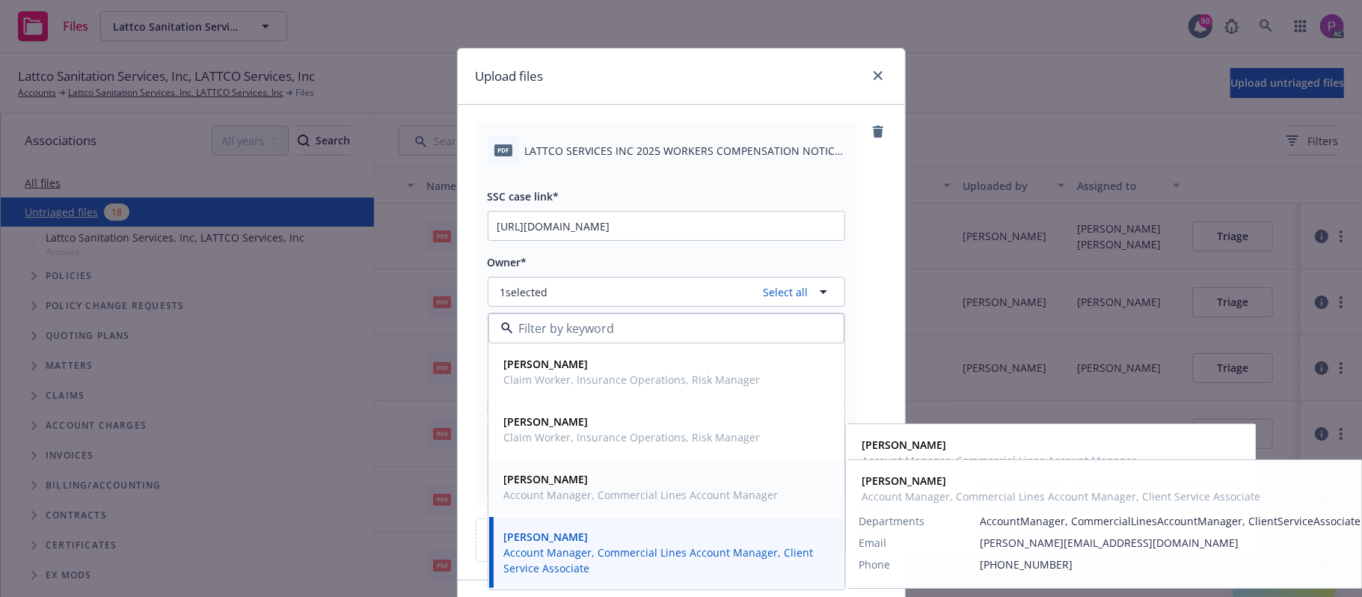
click at [583, 500] on span "Account Manager, Commercial Lines Account Manager" at bounding box center [641, 495] width 274 height 16
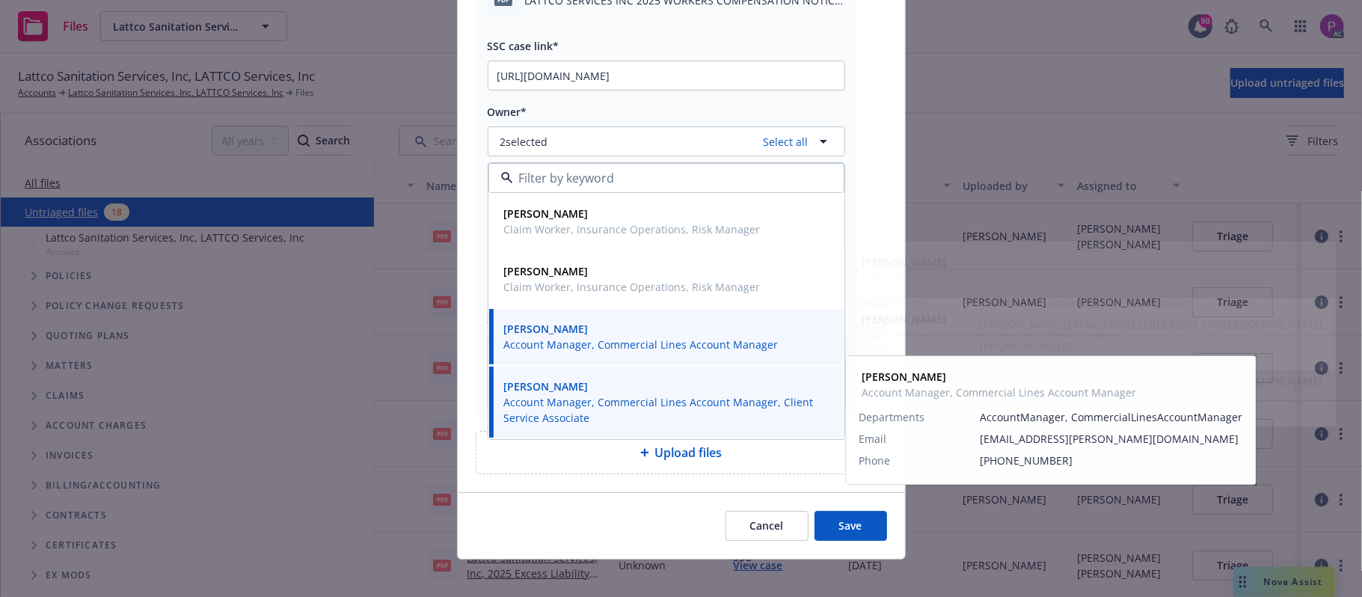
scroll to position [162, 0]
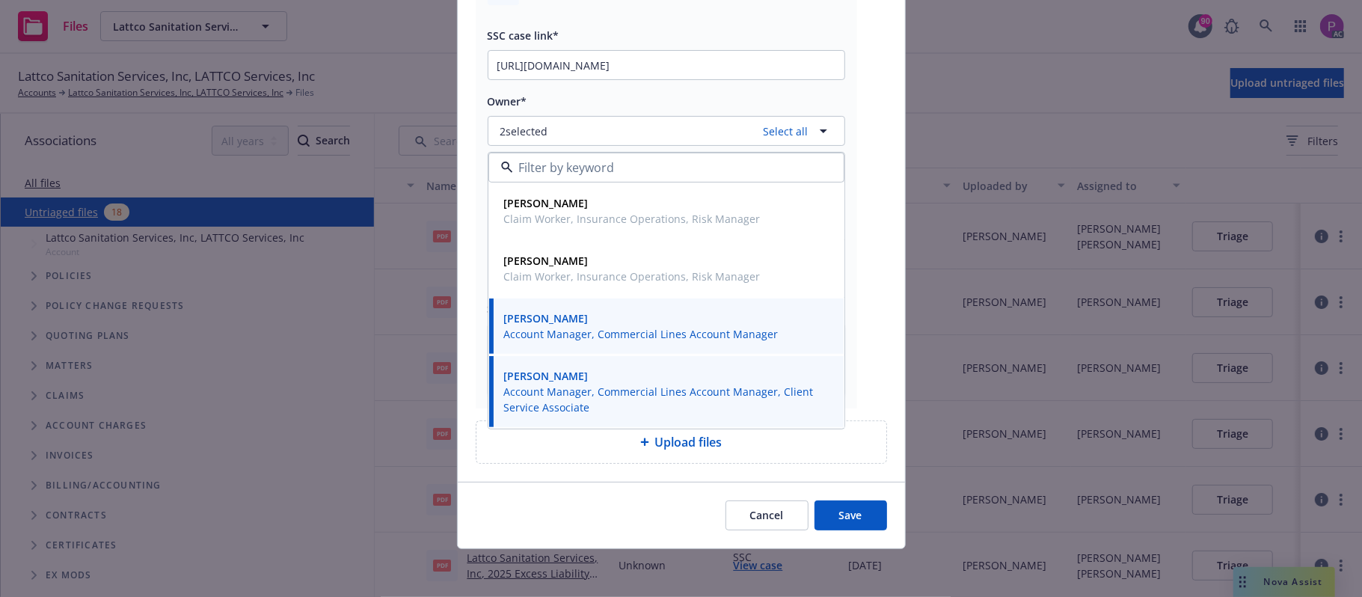
click at [833, 510] on button "Save" at bounding box center [850, 515] width 73 height 30
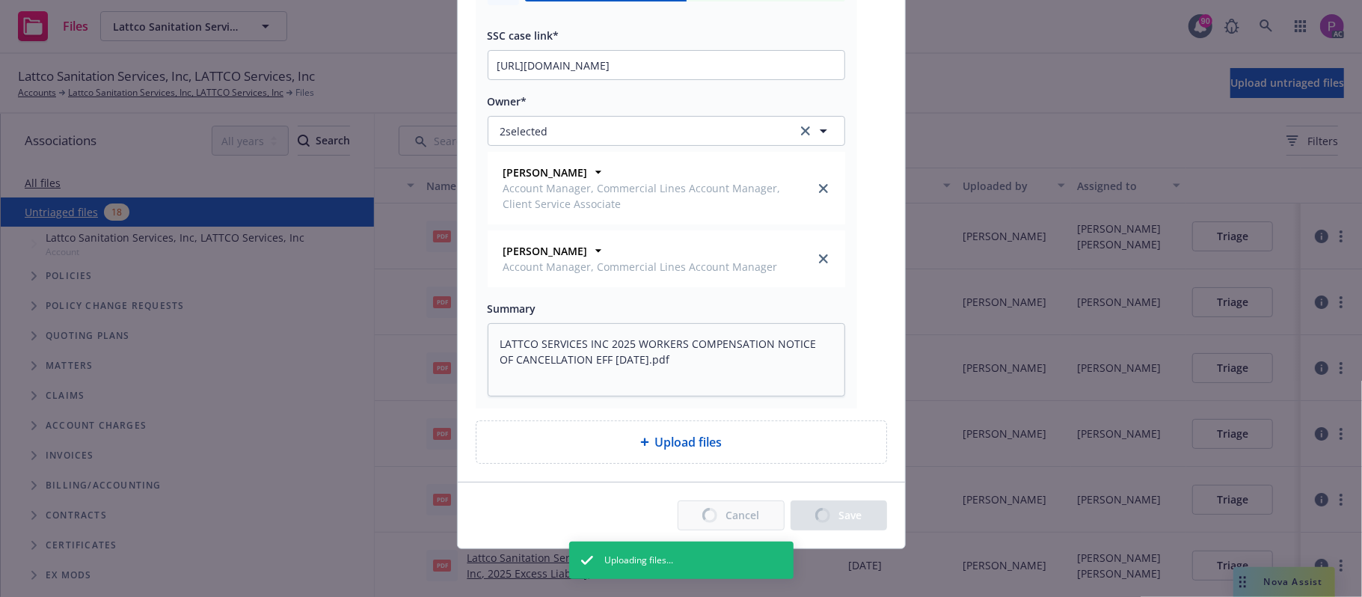
type textarea "x"
